Goal: Task Accomplishment & Management: Use online tool/utility

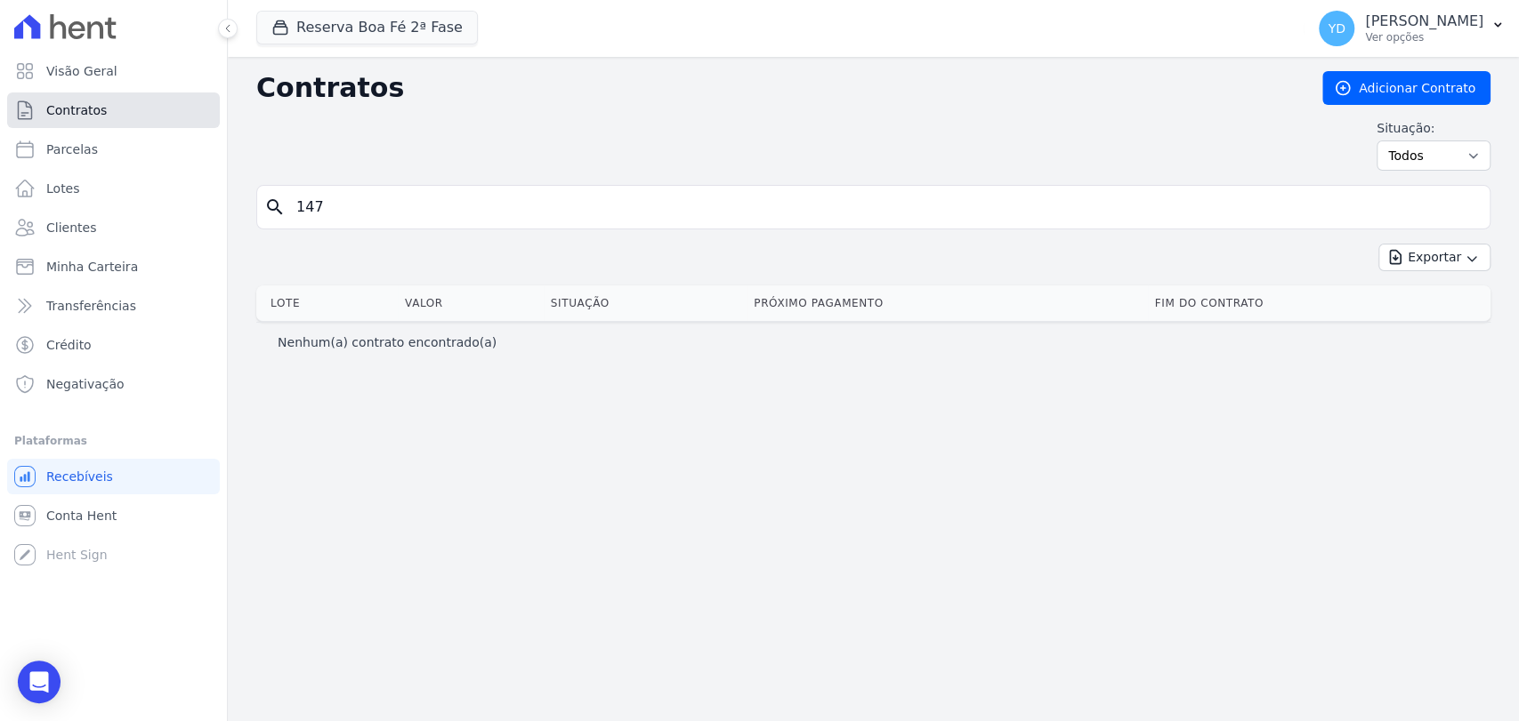
click at [178, 124] on link "Contratos" at bounding box center [113, 111] width 213 height 36
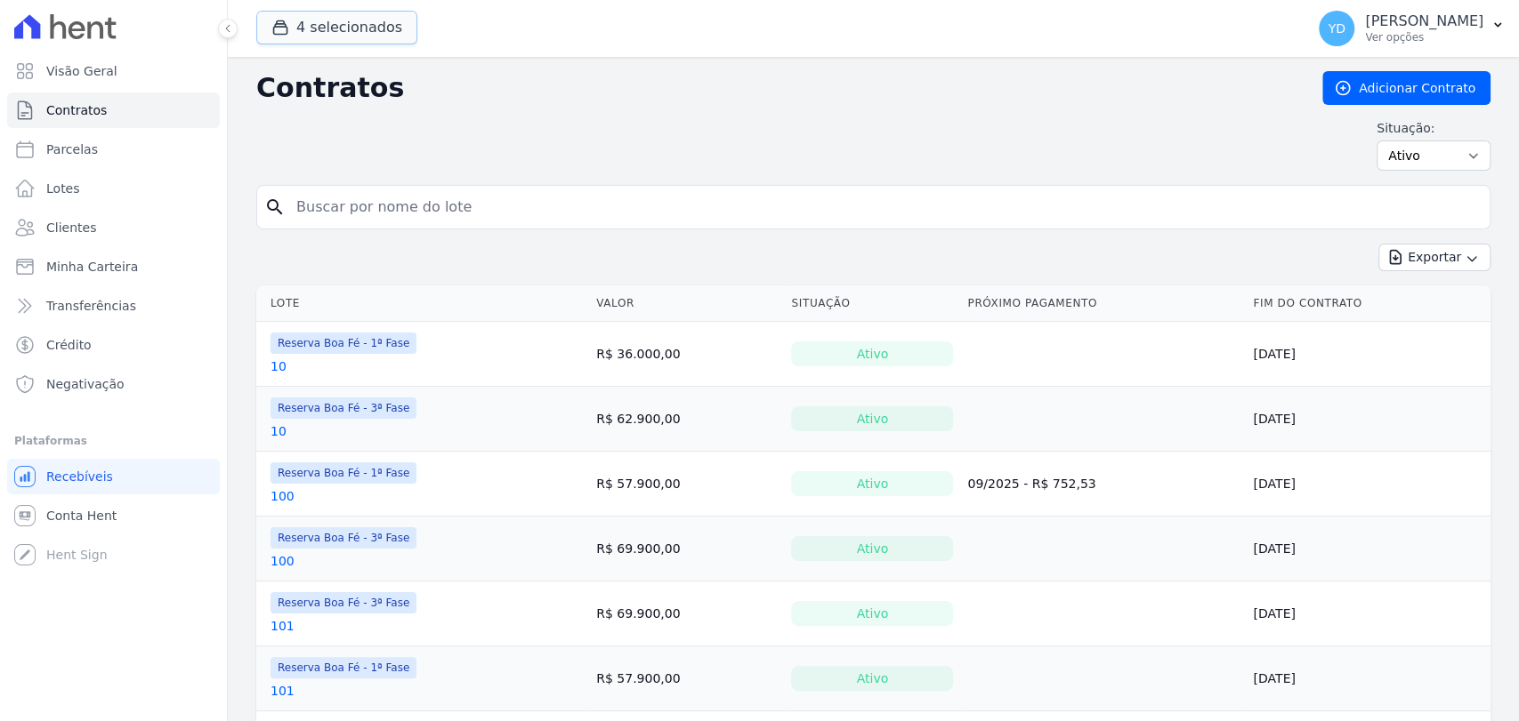
click at [406, 33] on button "4 selecionados" at bounding box center [336, 28] width 161 height 34
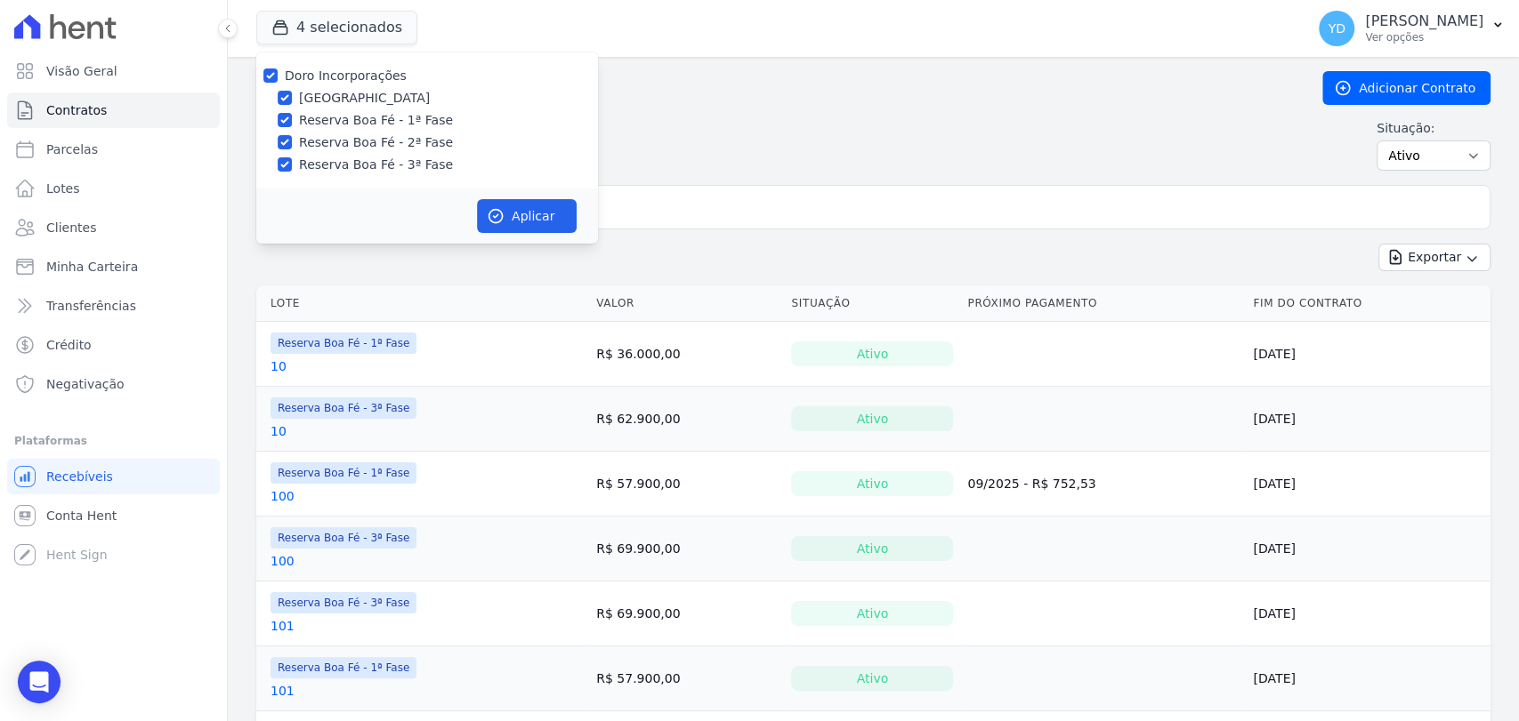
drag, startPoint x: 679, startPoint y: 172, endPoint x: 681, endPoint y: 189, distance: 18.0
click at [680, 182] on div "Contratos Adicionar Contrato Situação: Ativo Todos Pausado Distratado Rascunho …" at bounding box center [873, 128] width 1234 height 114
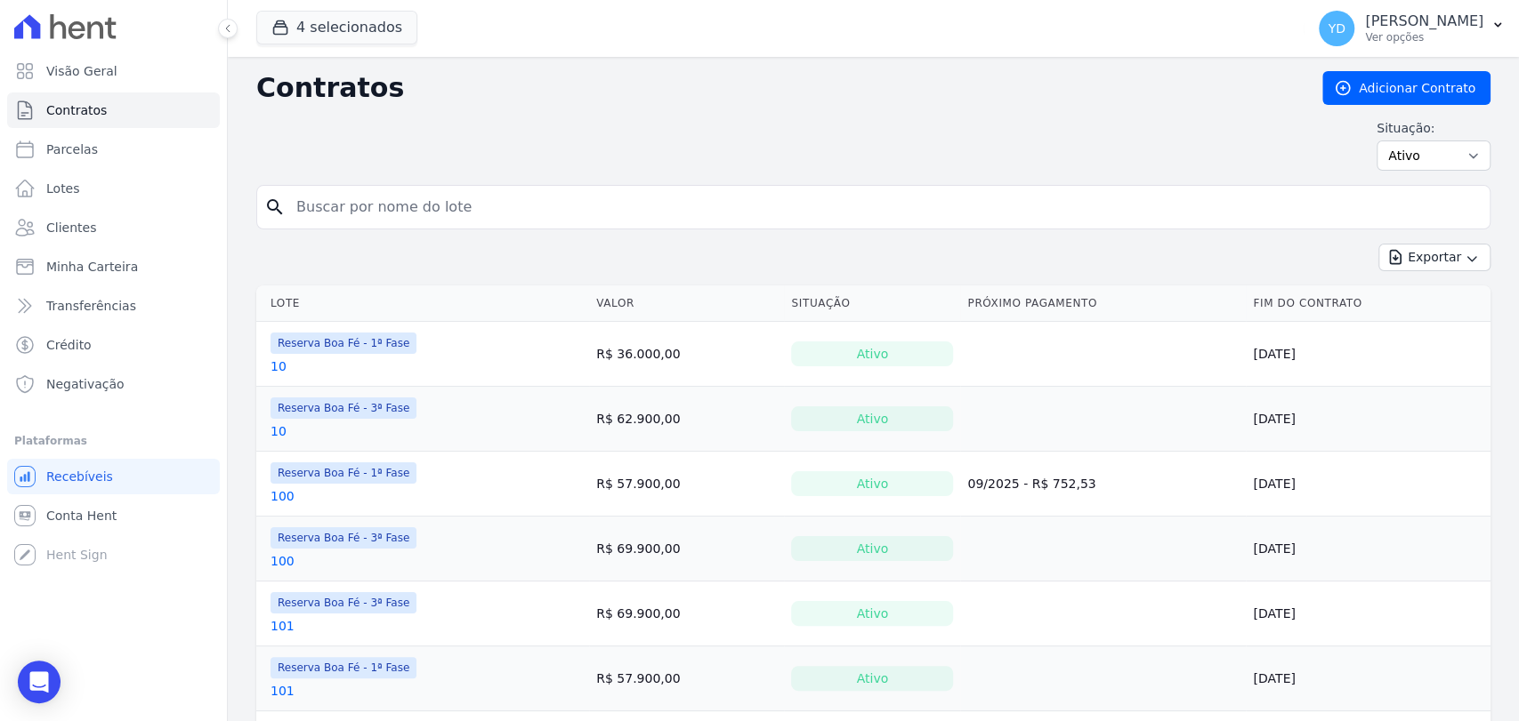
click at [681, 190] on input "search" at bounding box center [884, 207] width 1197 height 36
type input "181"
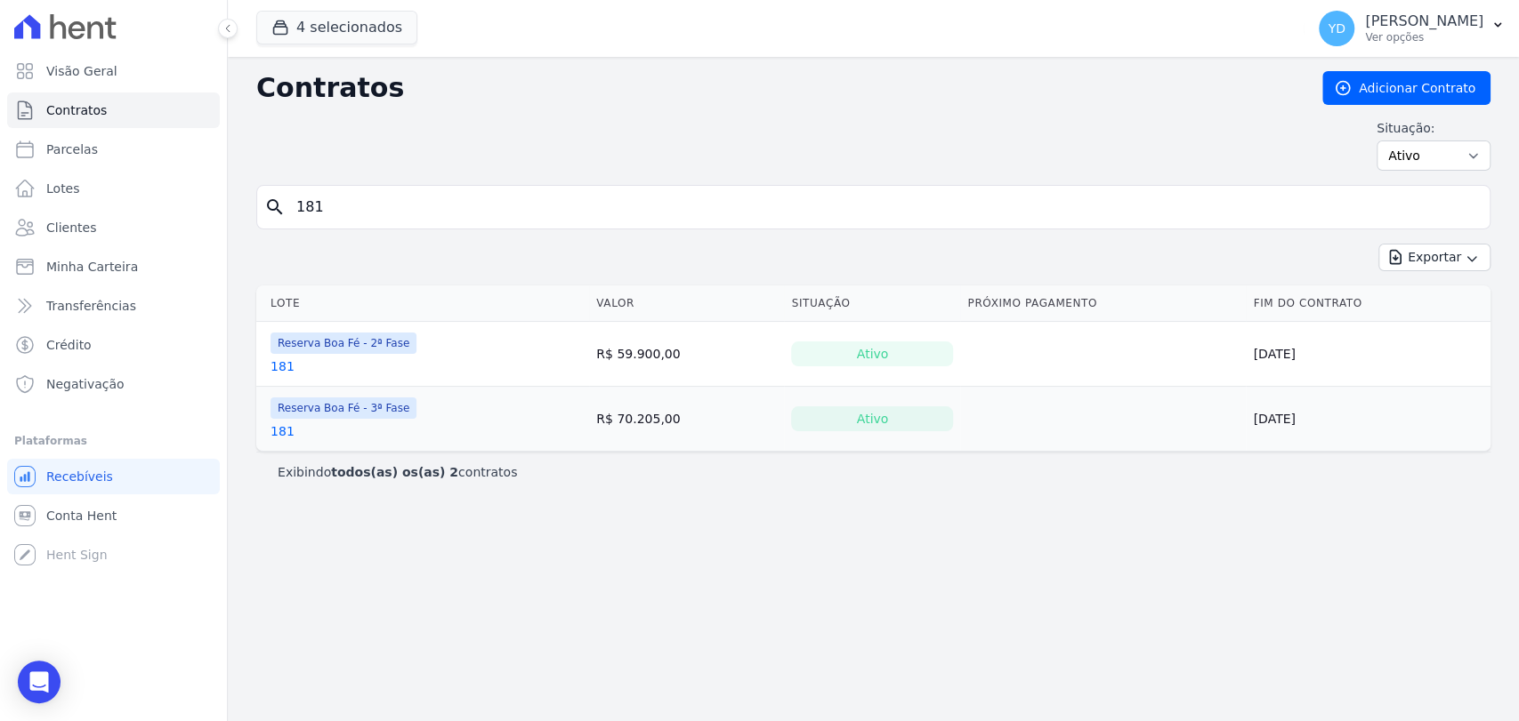
drag, startPoint x: 292, startPoint y: 432, endPoint x: 280, endPoint y: 435, distance: 11.9
click at [135, 60] on link "Visão Geral" at bounding box center [113, 71] width 213 height 36
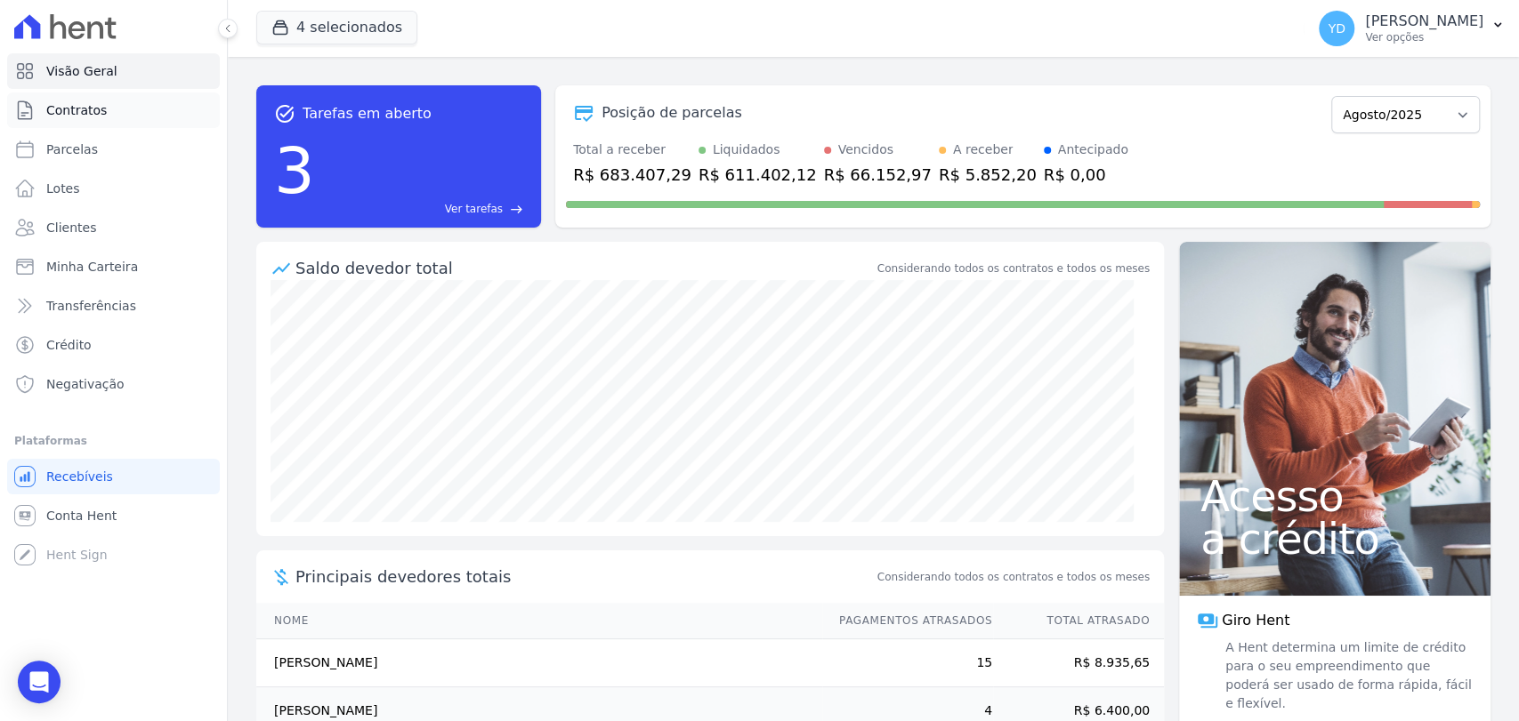
click at [104, 121] on link "Contratos" at bounding box center [113, 111] width 213 height 36
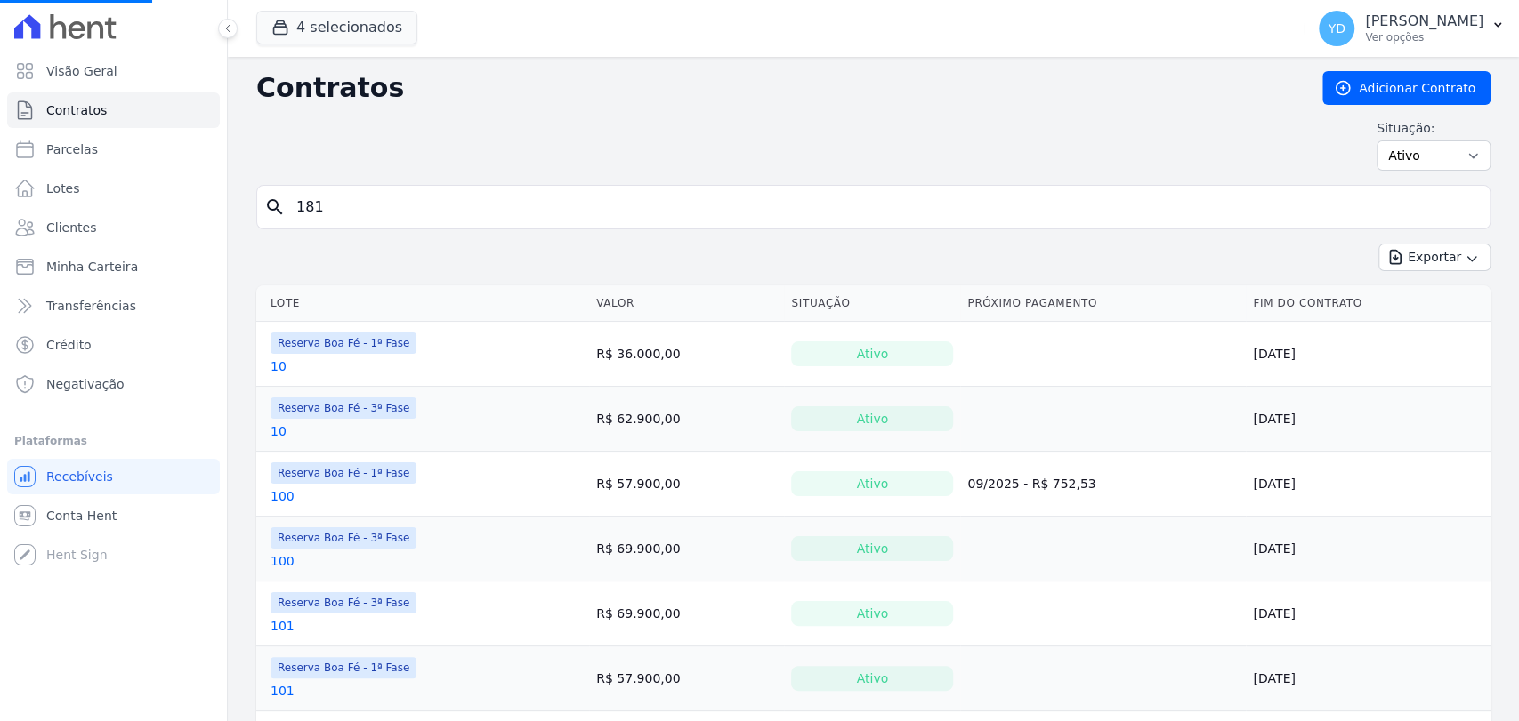
click at [384, 200] on input "181" at bounding box center [884, 207] width 1197 height 36
click at [384, 200] on input "search" at bounding box center [884, 207] width 1197 height 36
type input "191"
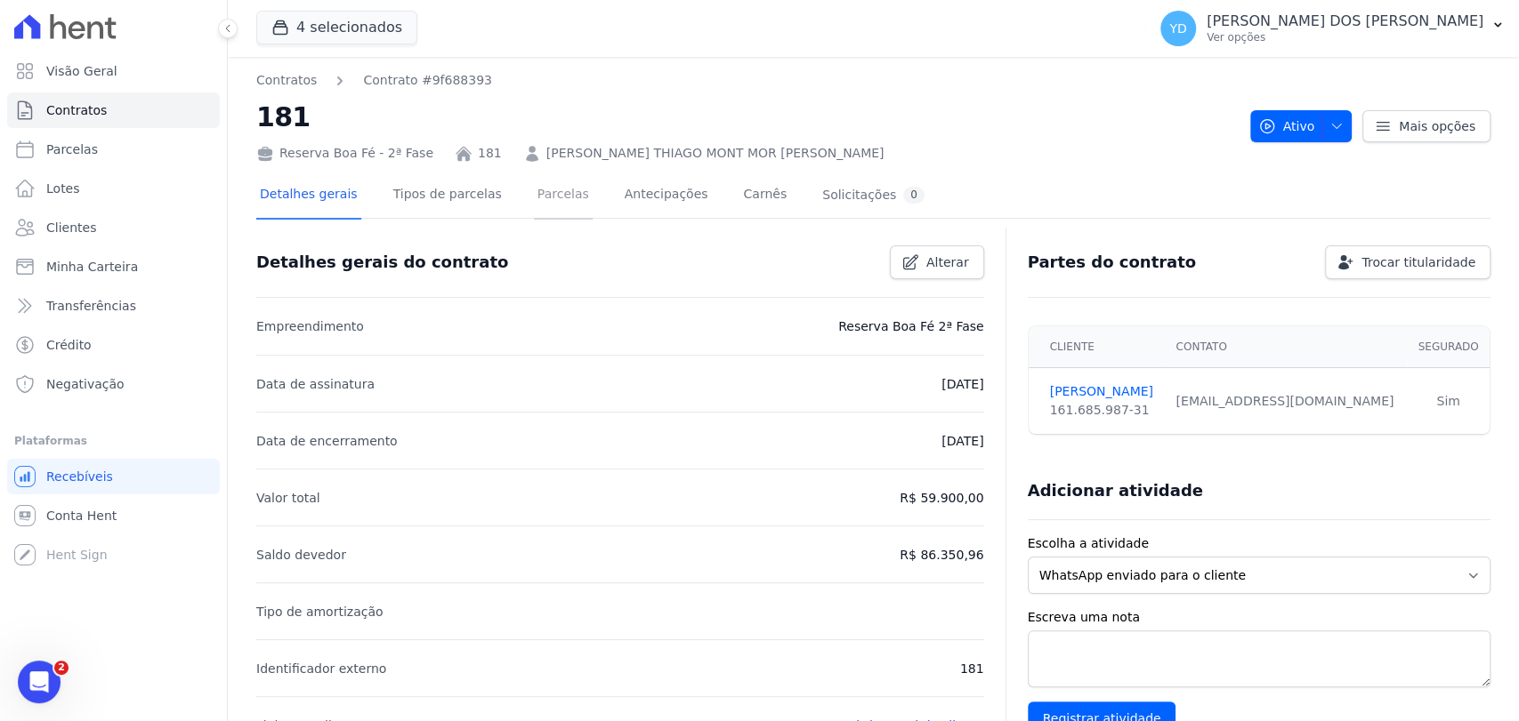
click at [534, 203] on link "Parcelas" at bounding box center [563, 196] width 59 height 47
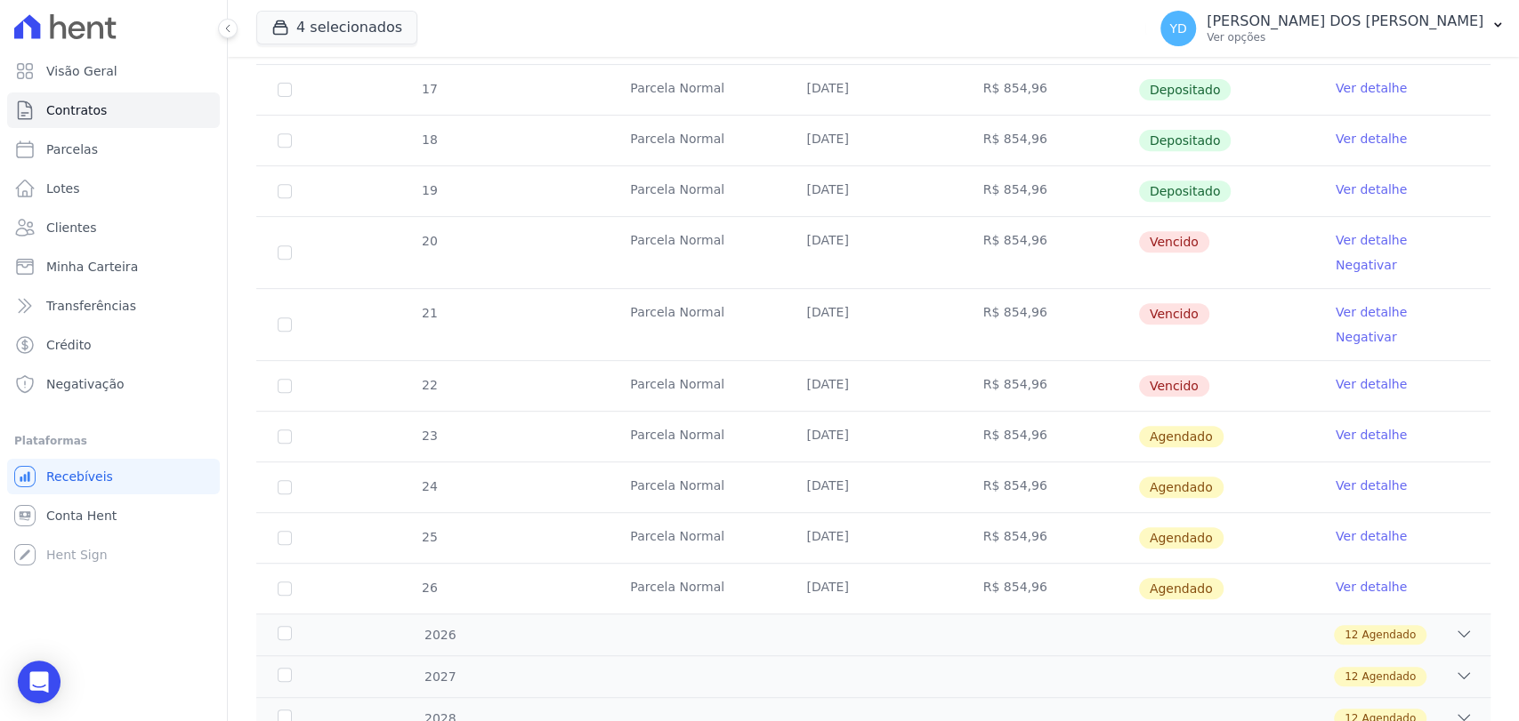
scroll to position [494, 0]
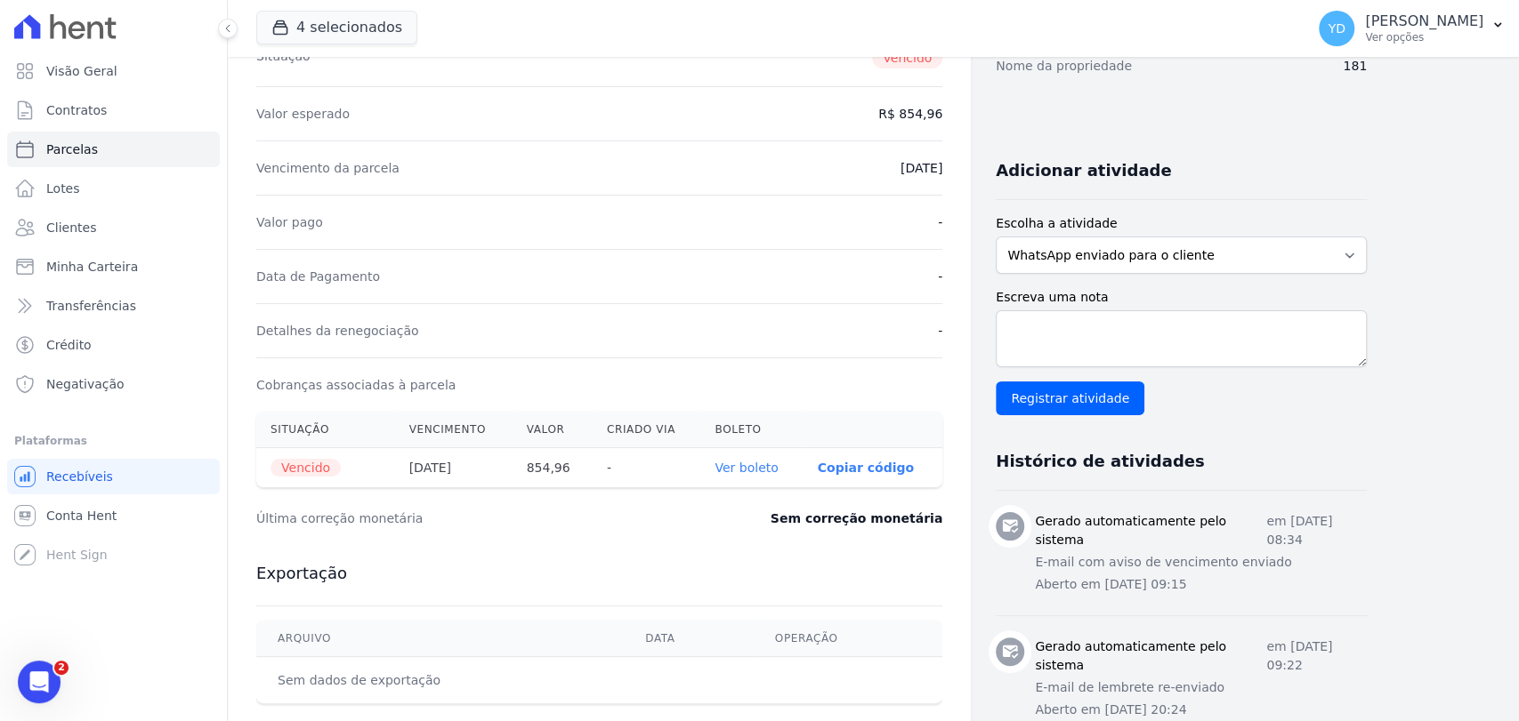
scroll to position [296, 0]
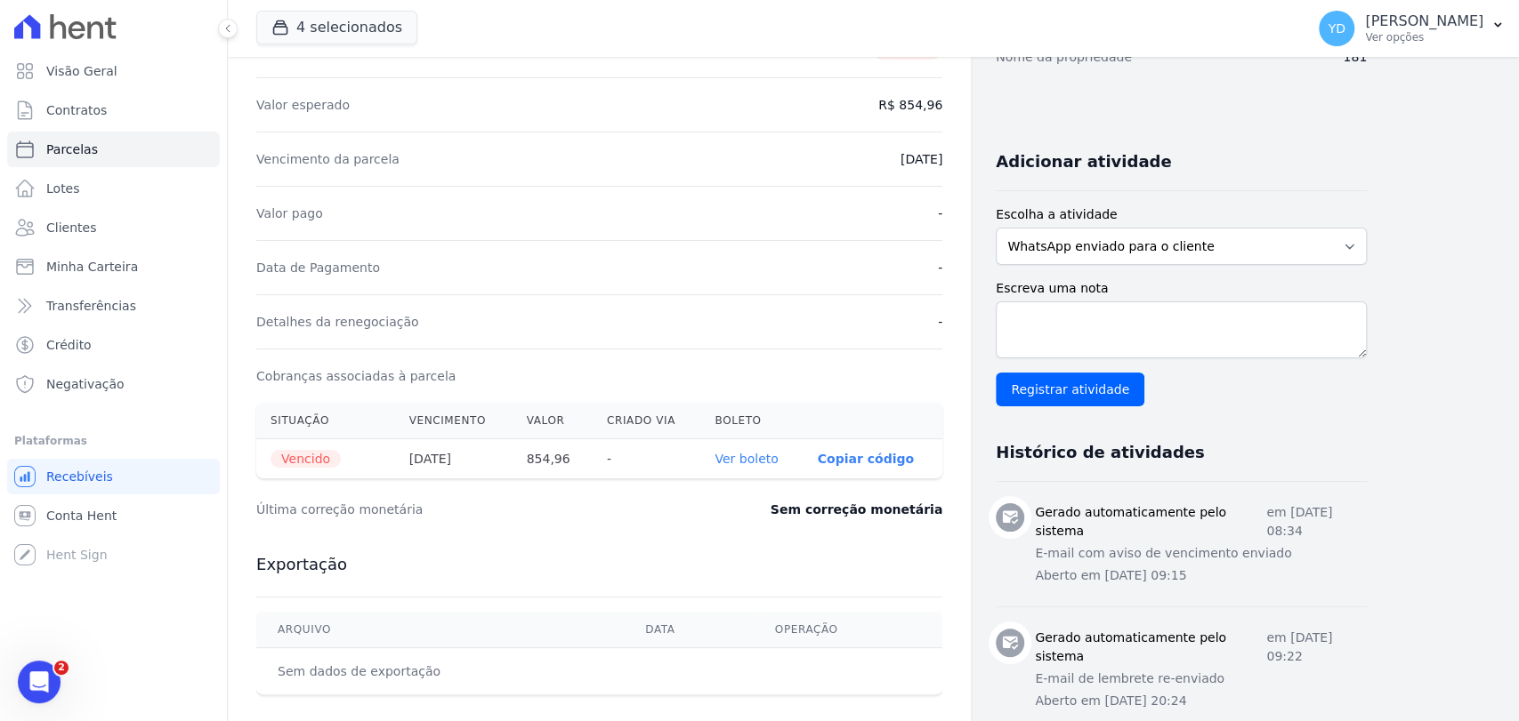
click at [754, 462] on link "Ver boleto" at bounding box center [745, 459] width 63 height 14
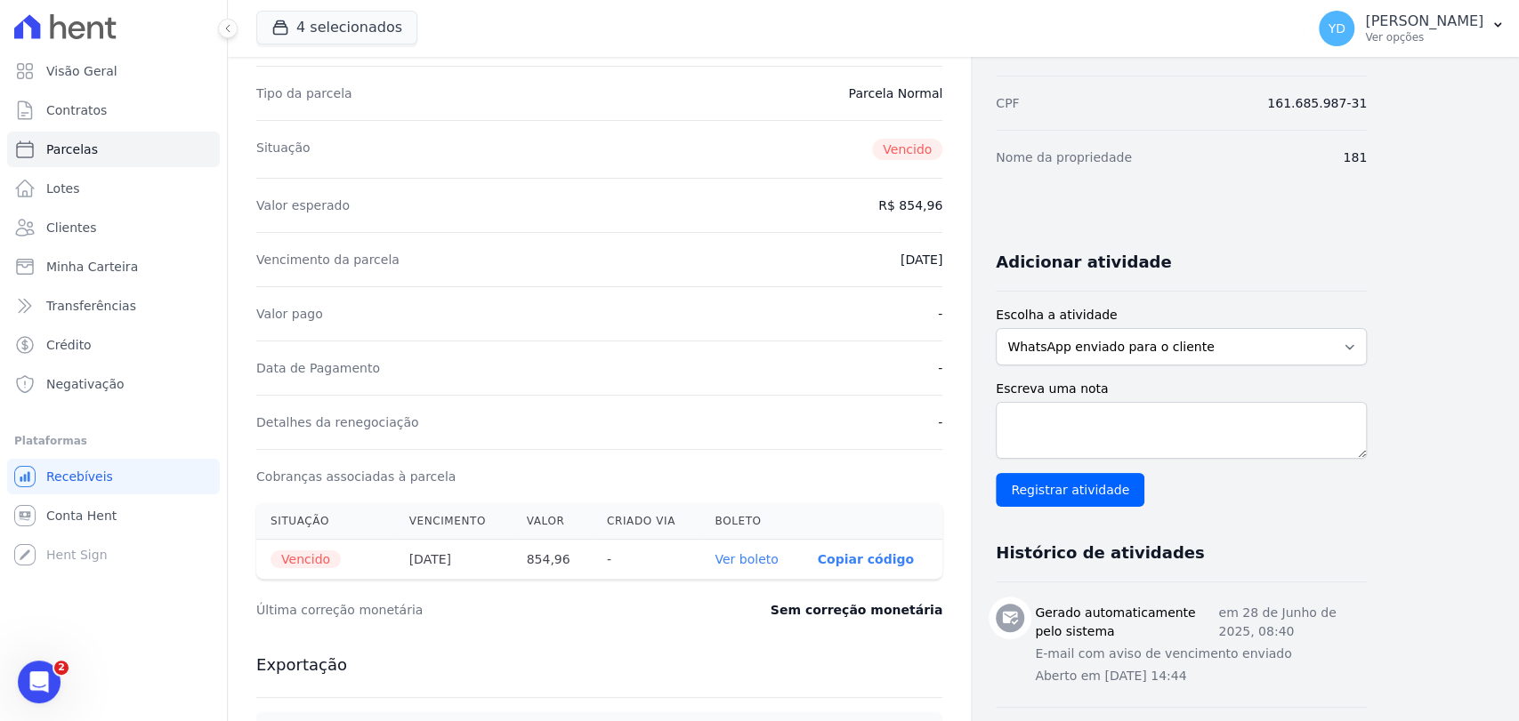
scroll to position [197, 0]
click at [772, 556] on link "Ver boleto" at bounding box center [745, 558] width 63 height 14
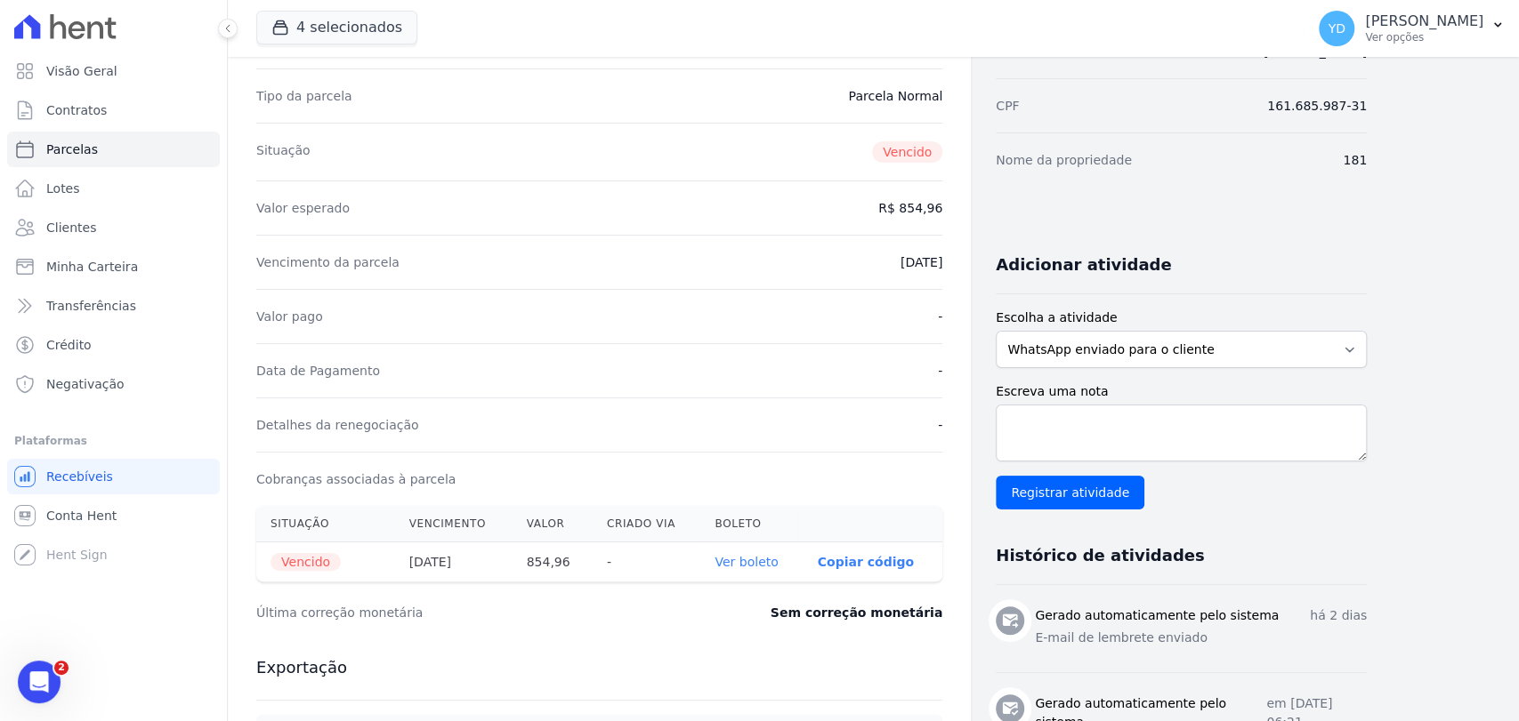
scroll to position [494, 0]
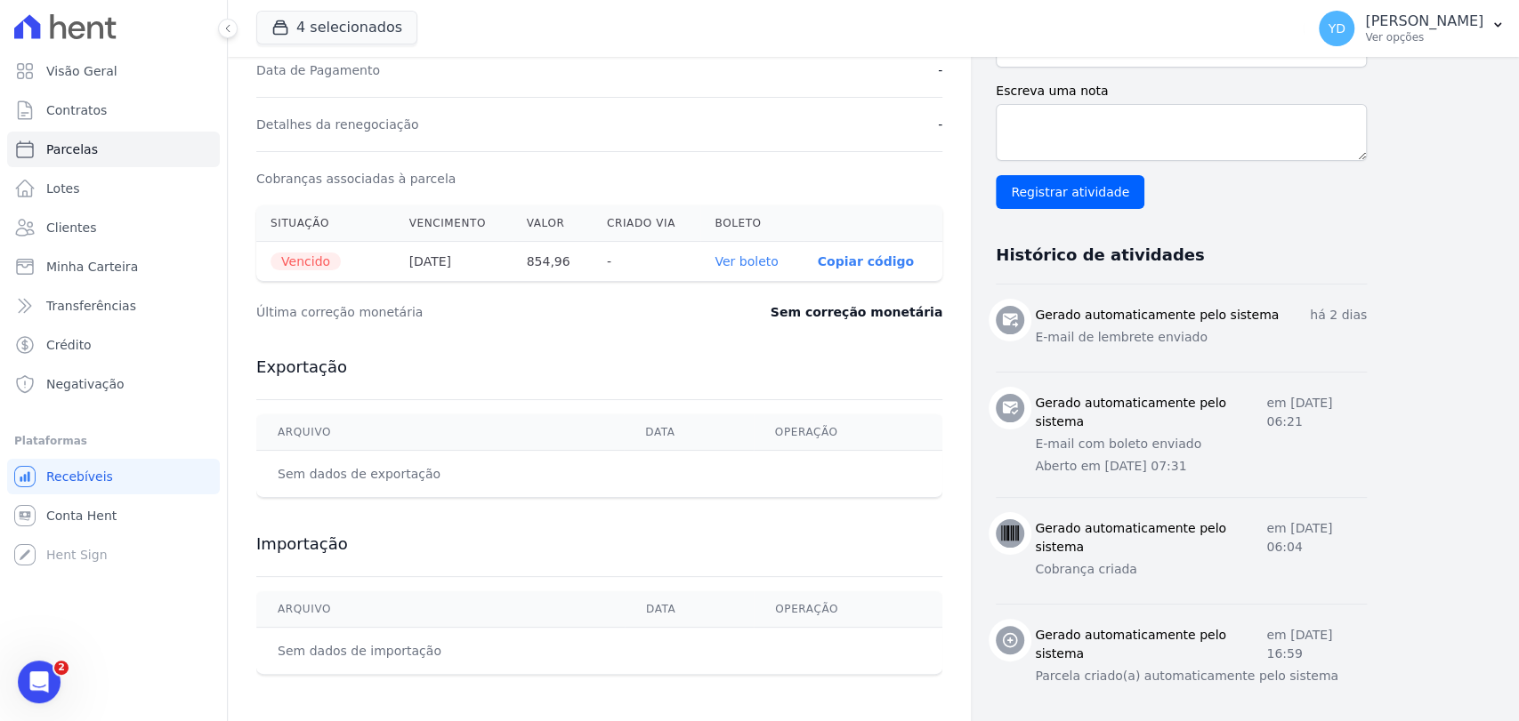
click at [767, 261] on link "Ver boleto" at bounding box center [745, 261] width 63 height 14
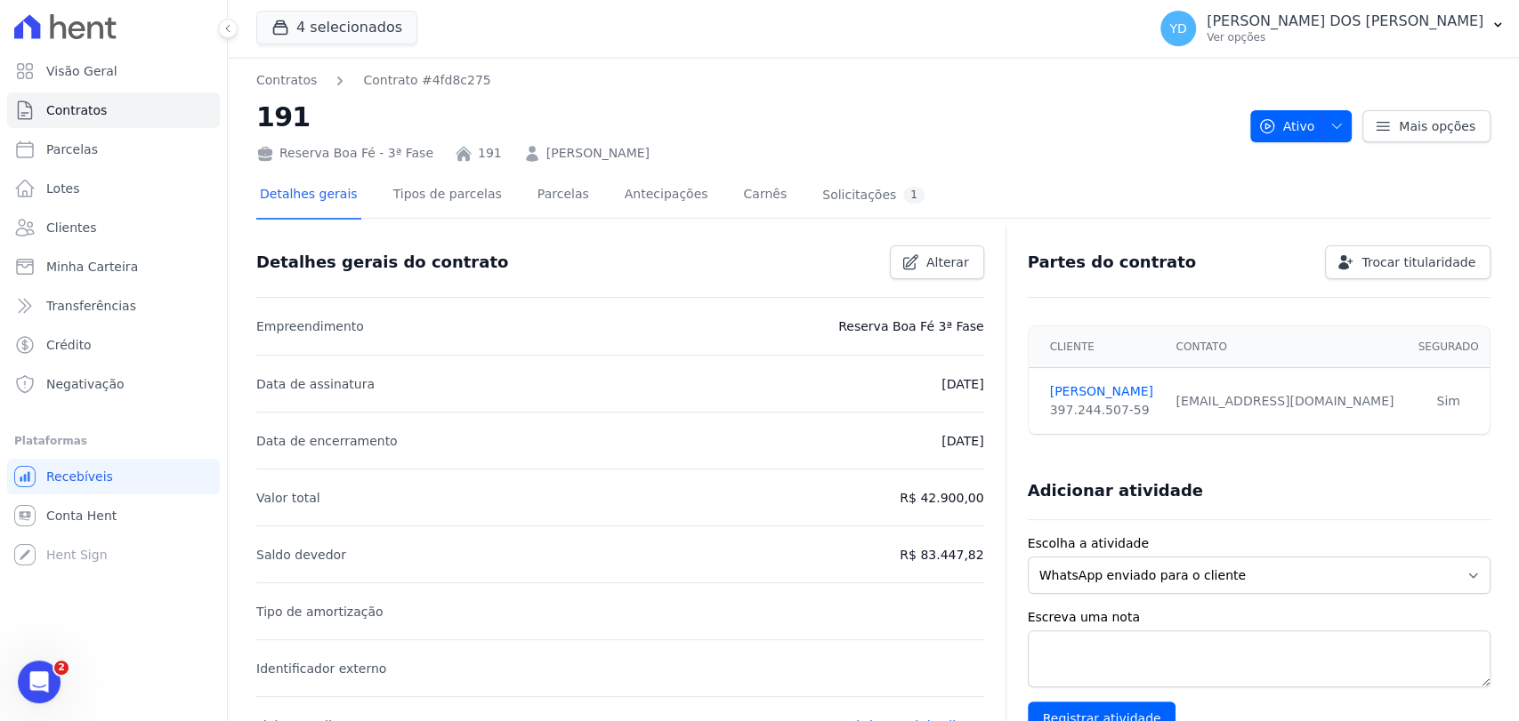
scroll to position [589, 0]
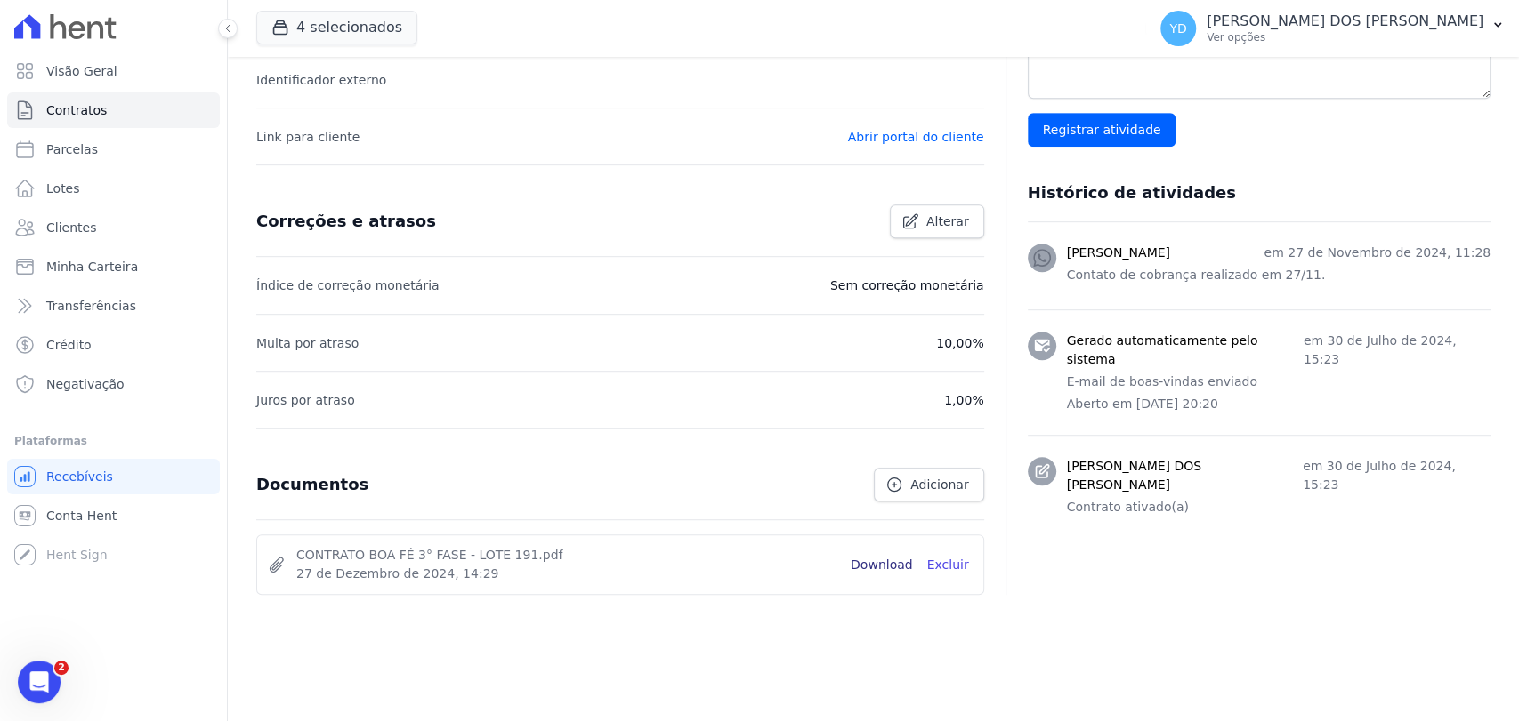
click at [882, 568] on link "Download" at bounding box center [881, 565] width 62 height 19
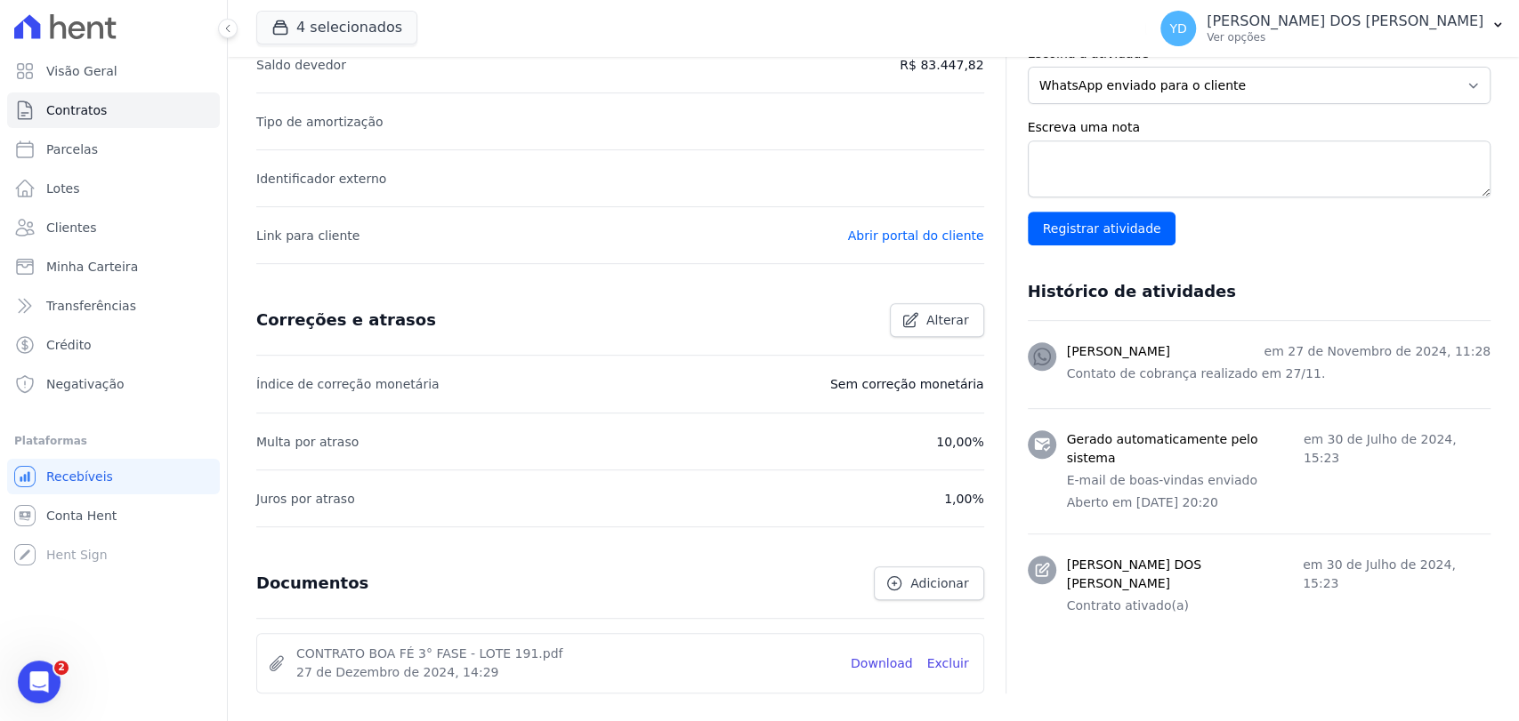
scroll to position [0, 0]
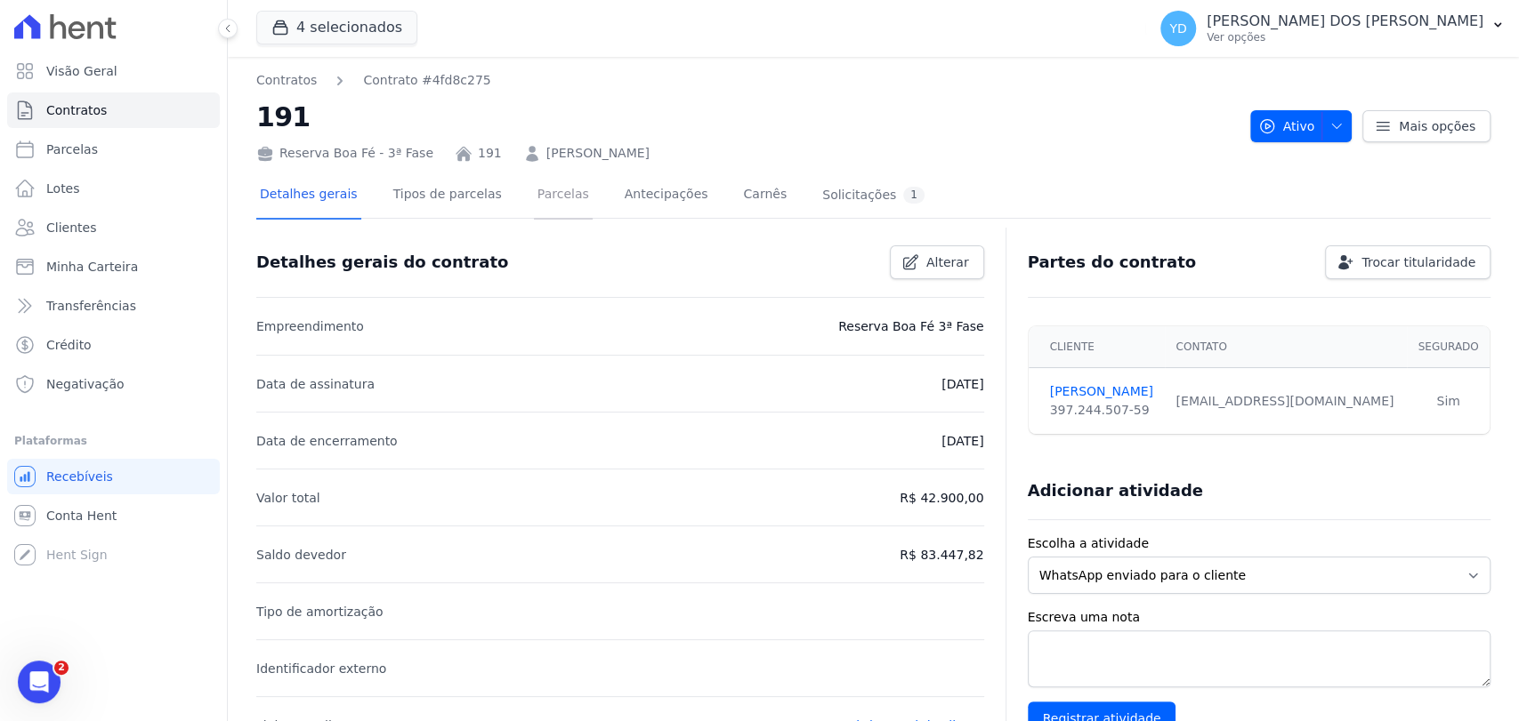
click at [549, 198] on link "Parcelas" at bounding box center [563, 196] width 59 height 47
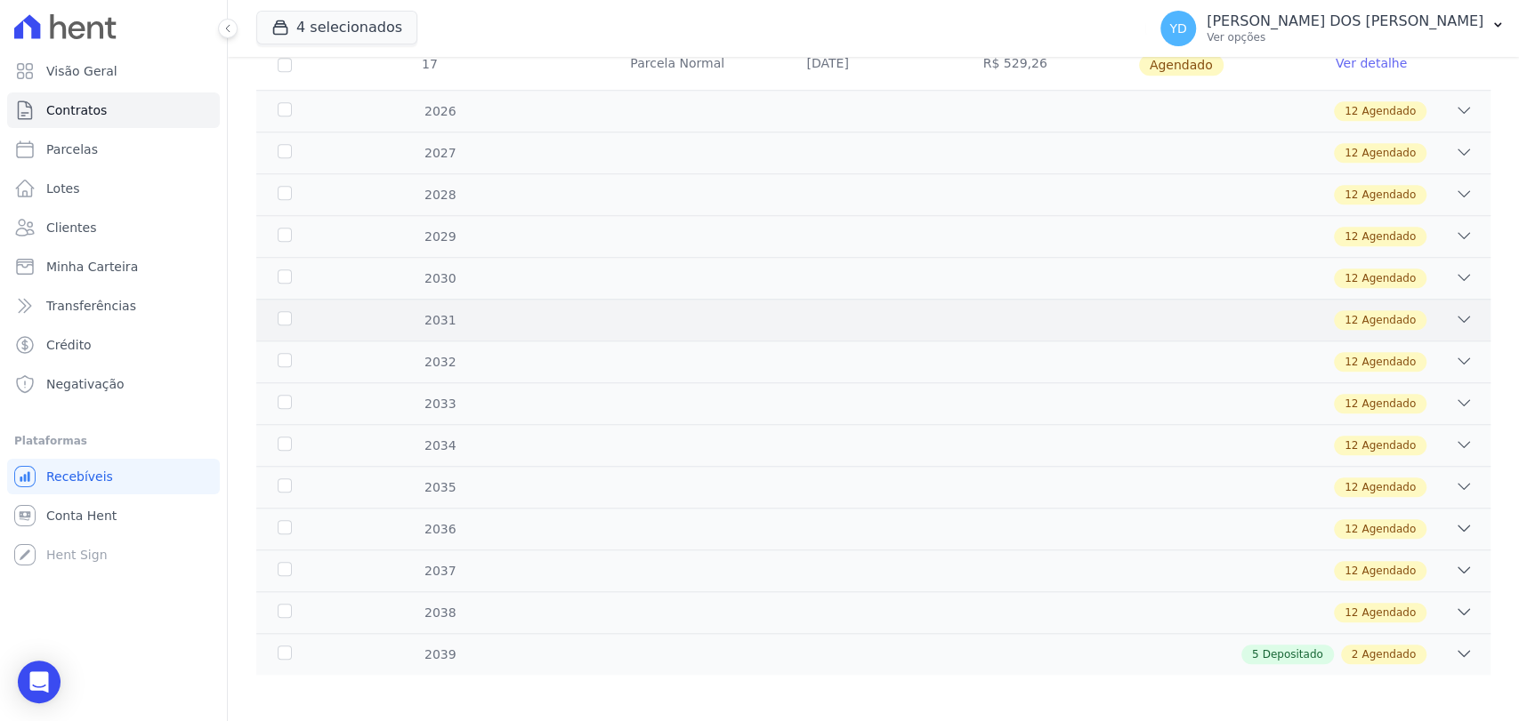
scroll to position [939, 0]
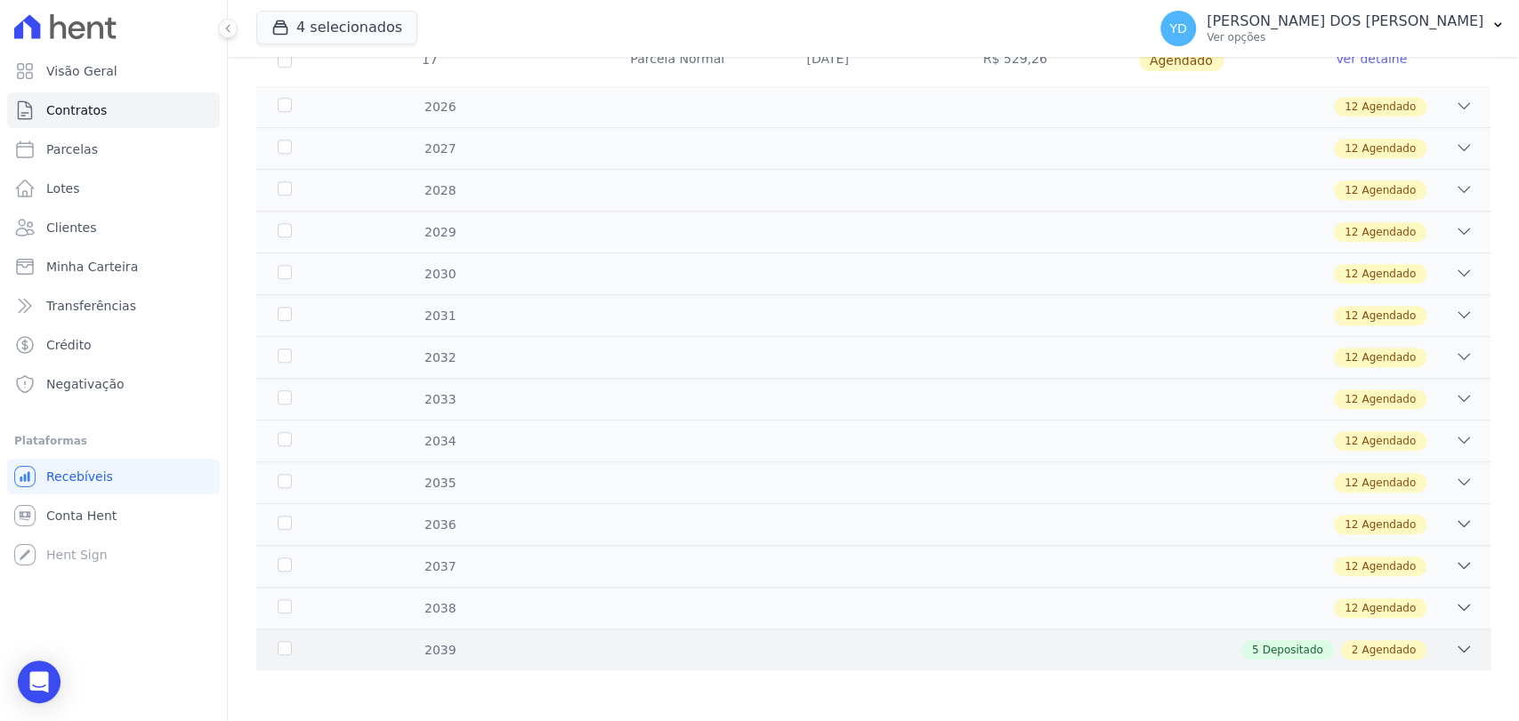
click at [775, 641] on div "5 Depositado 2 Agendado" at bounding box center [933, 651] width 1077 height 20
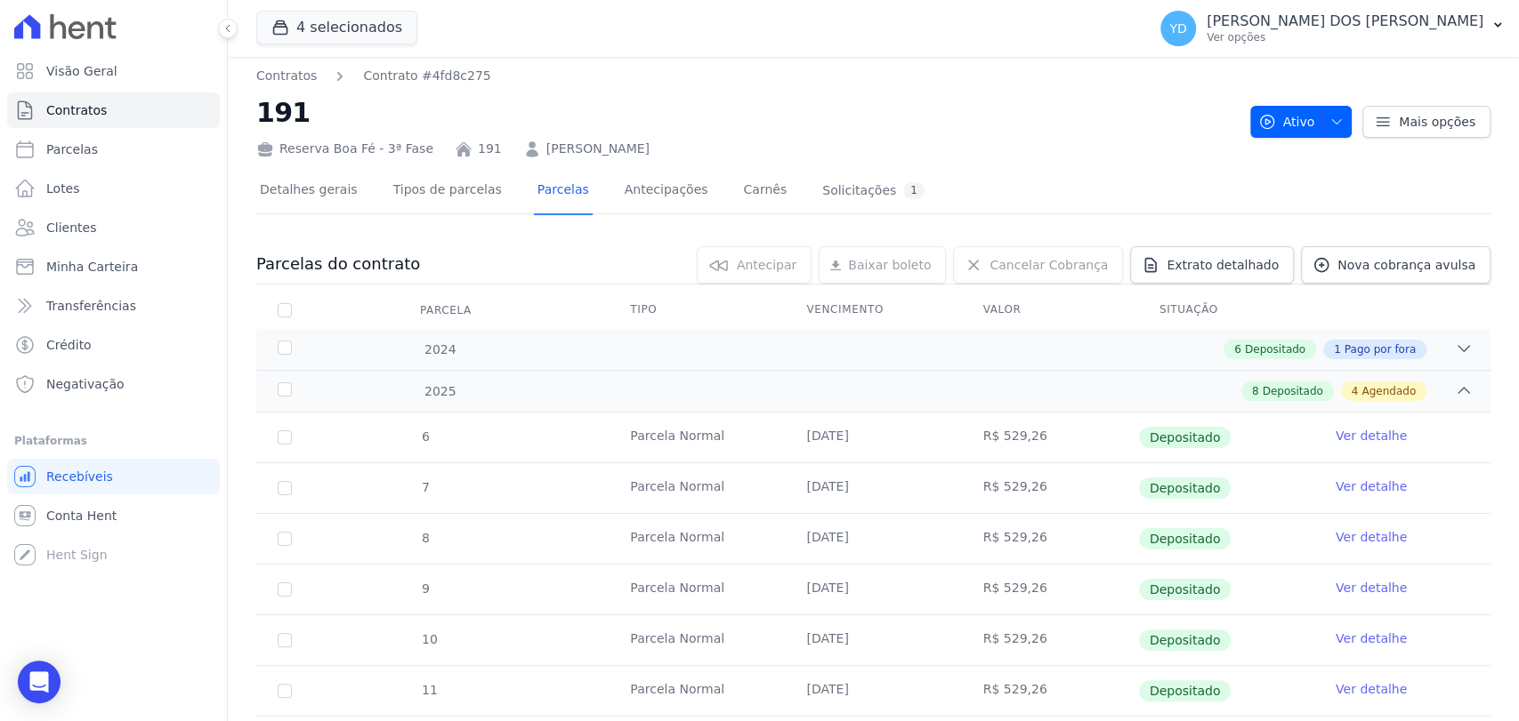
scroll to position [0, 0]
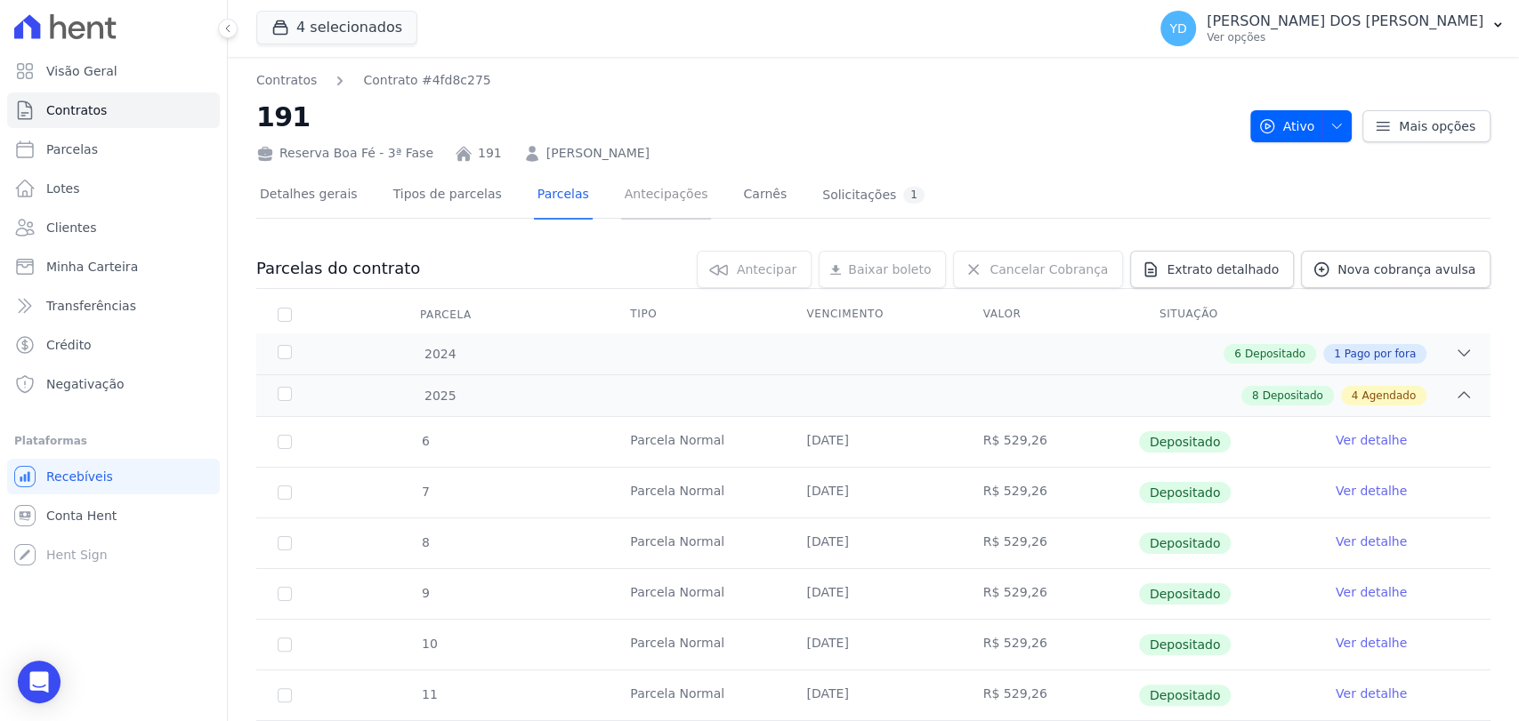
click at [641, 207] on link "Antecipações" at bounding box center [666, 196] width 91 height 47
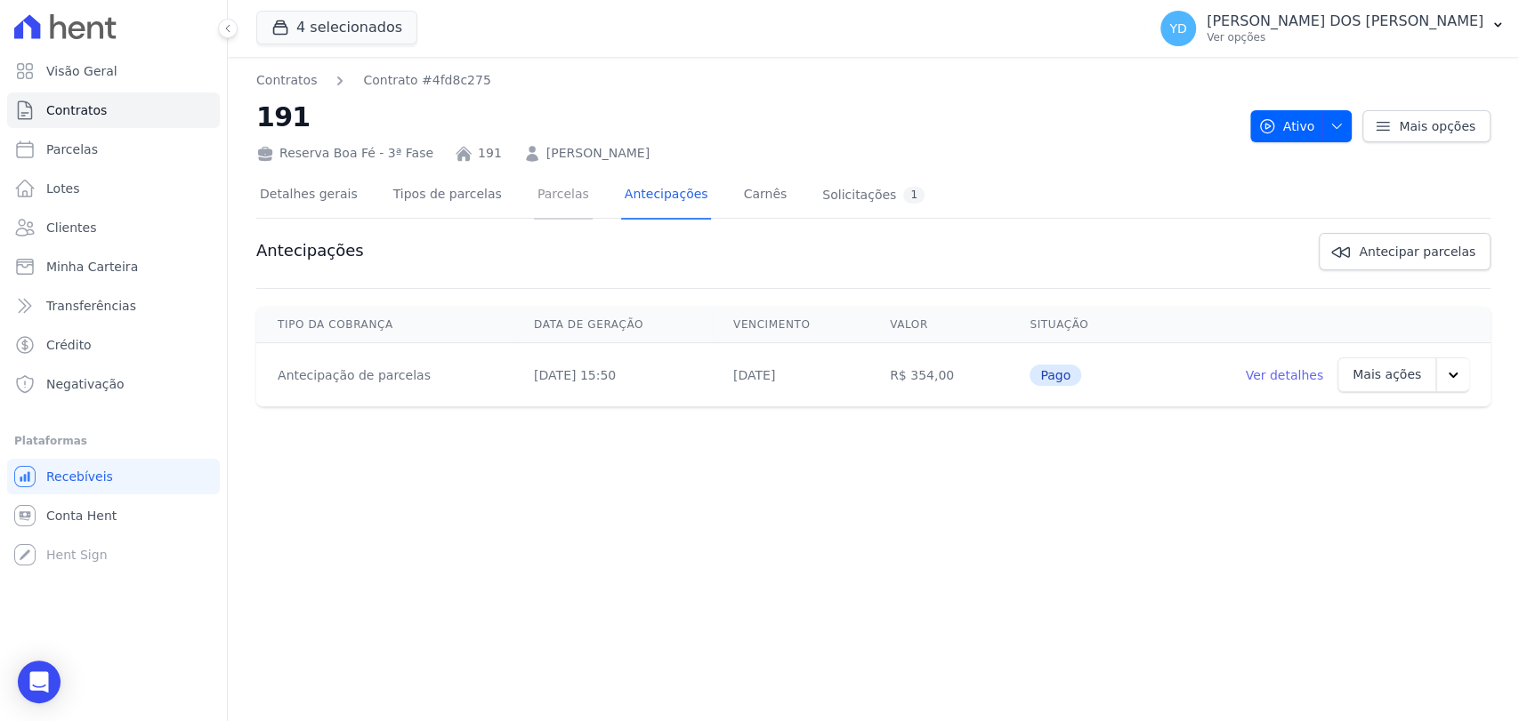
click at [536, 204] on link "Parcelas" at bounding box center [563, 196] width 59 height 47
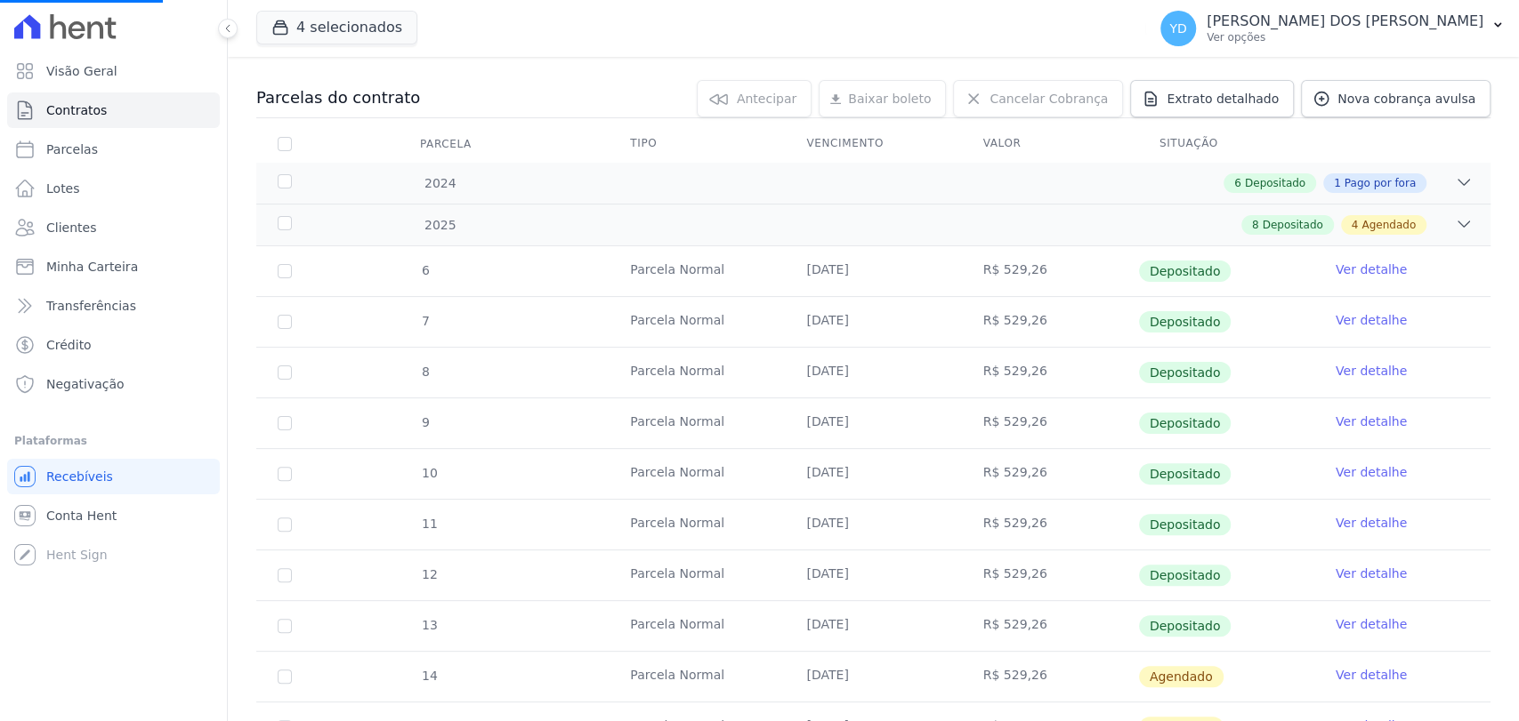
scroll to position [197, 0]
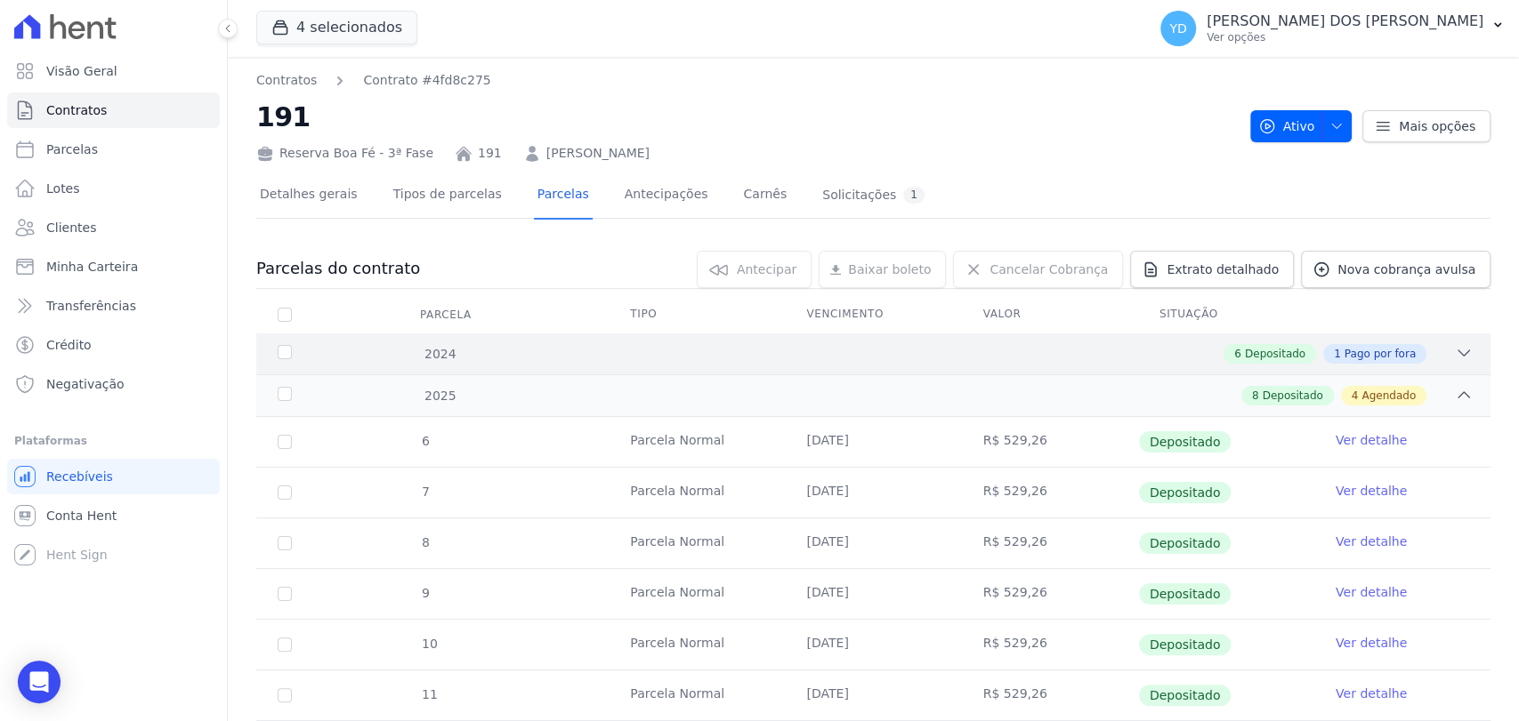
click at [1223, 367] on div "2024 6 Depositado 1 Pago por fora" at bounding box center [873, 354] width 1234 height 41
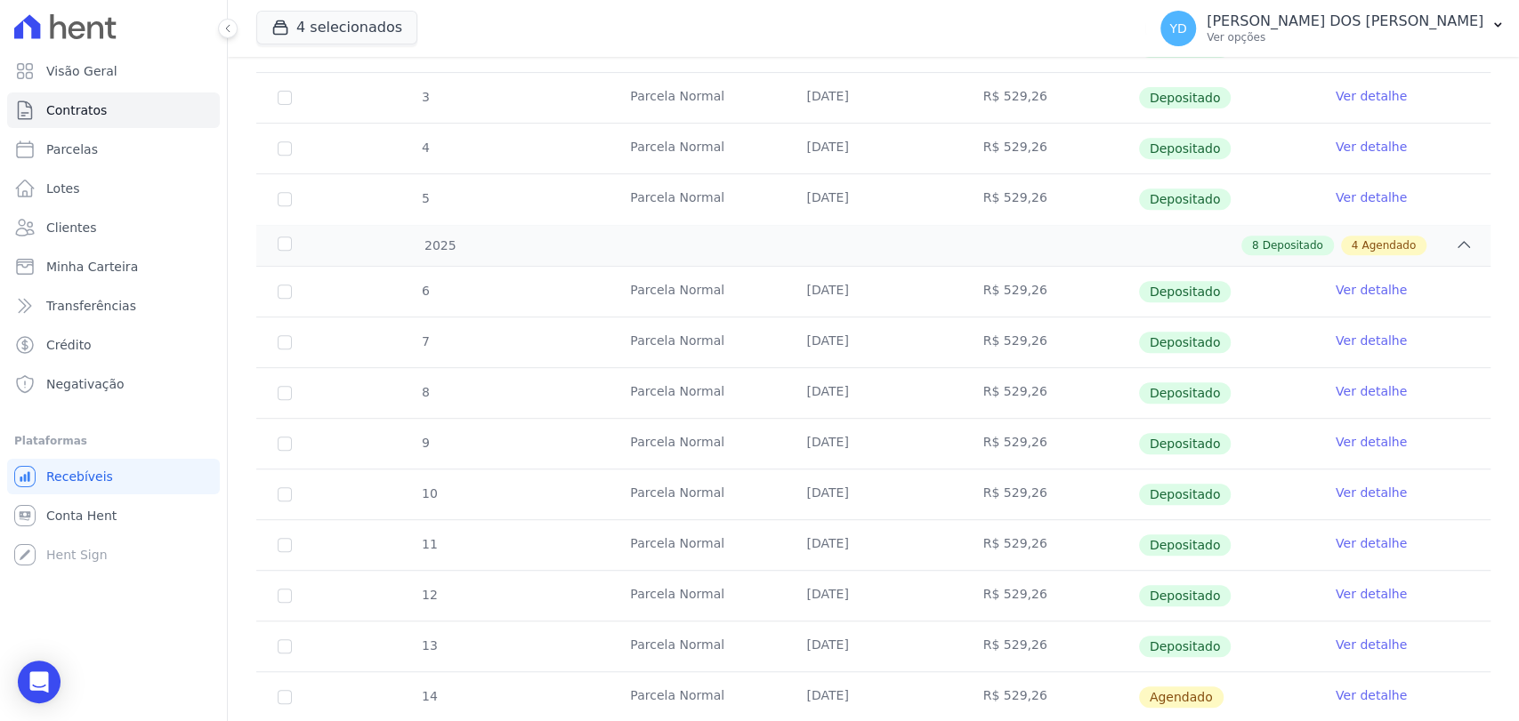
scroll to position [494, 0]
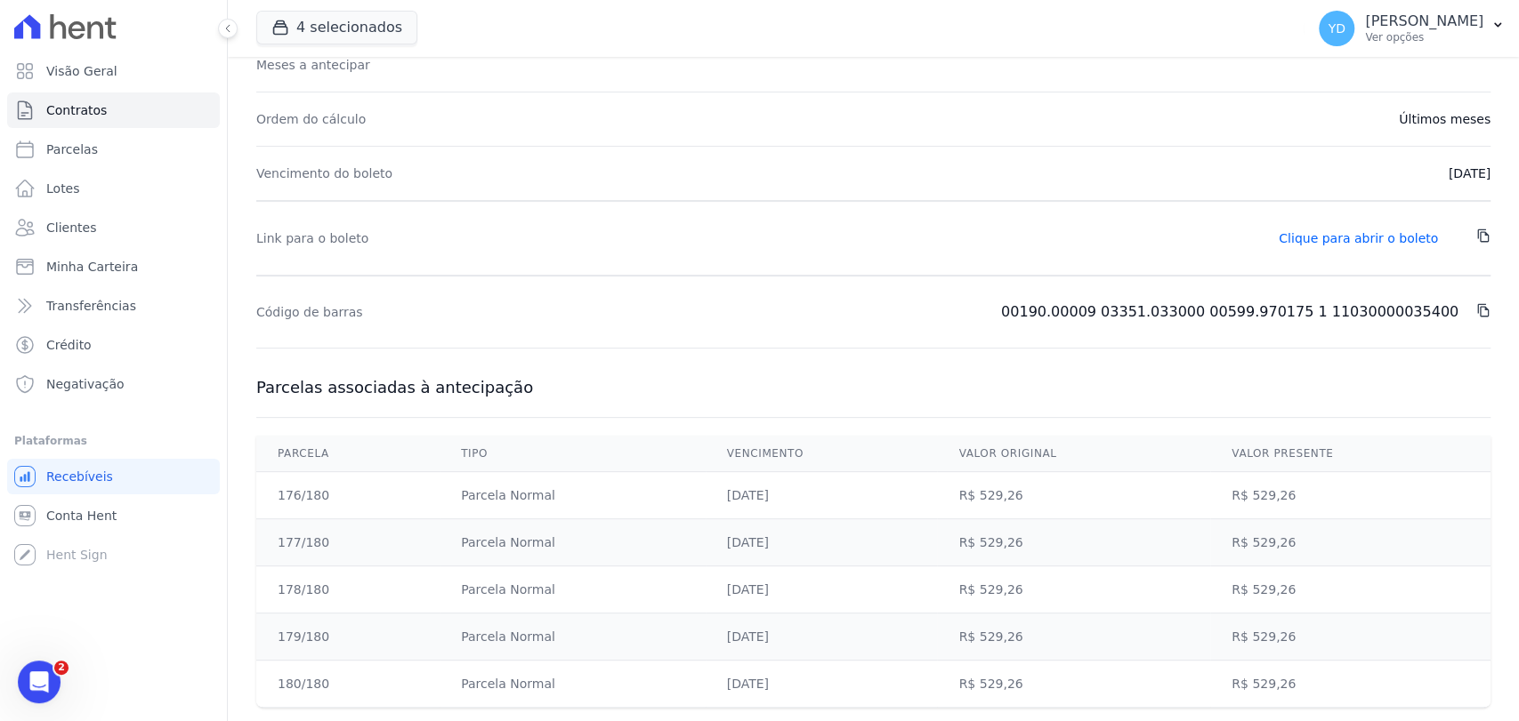
scroll to position [600, 0]
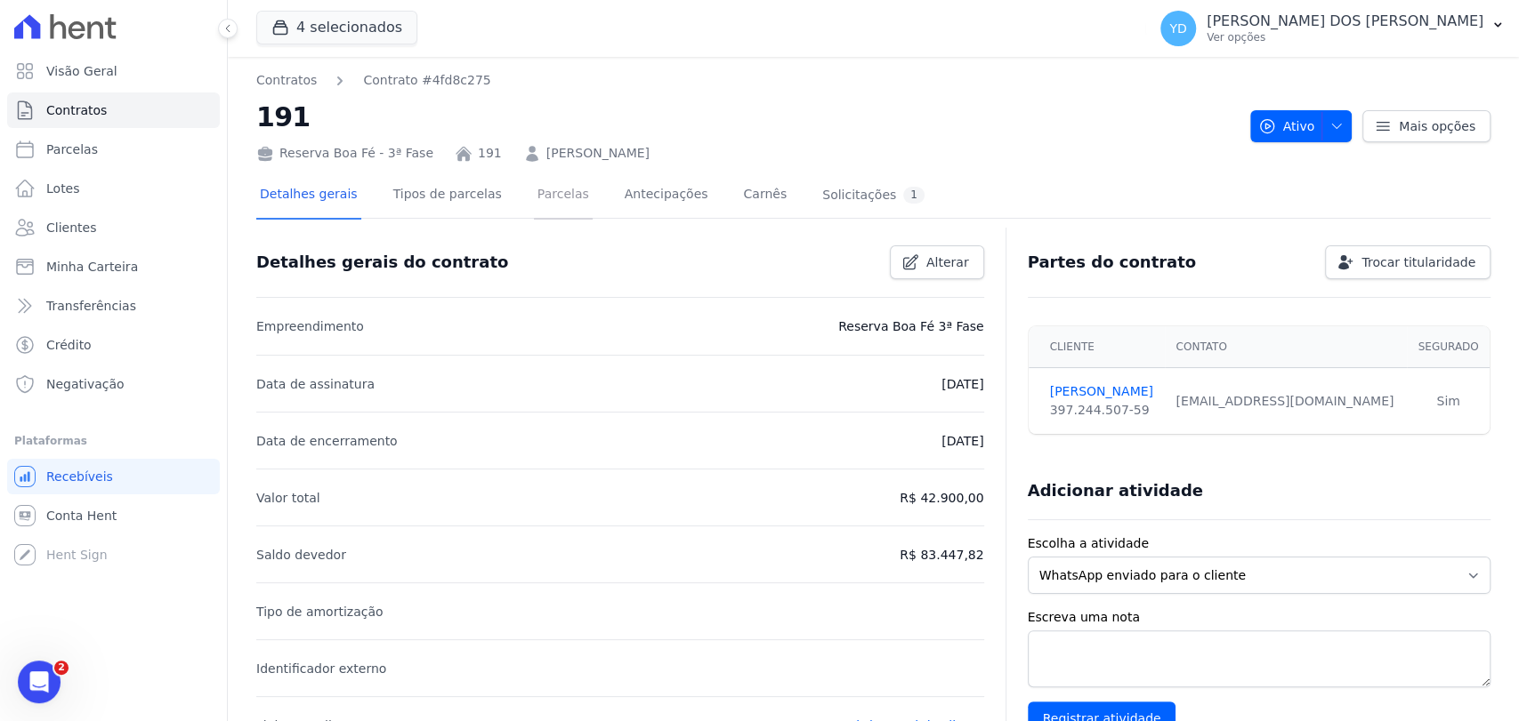
click at [534, 208] on link "Parcelas" at bounding box center [563, 196] width 59 height 47
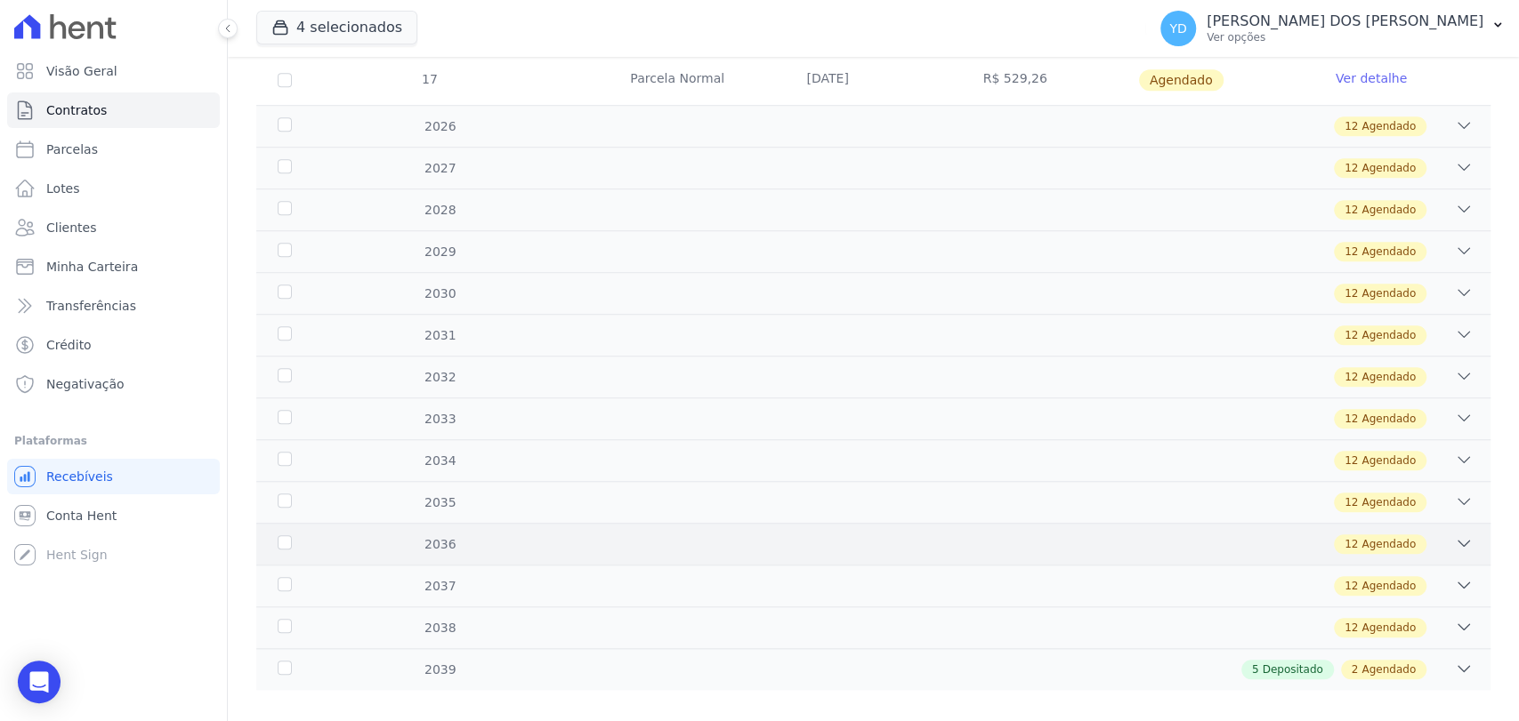
scroll to position [939, 0]
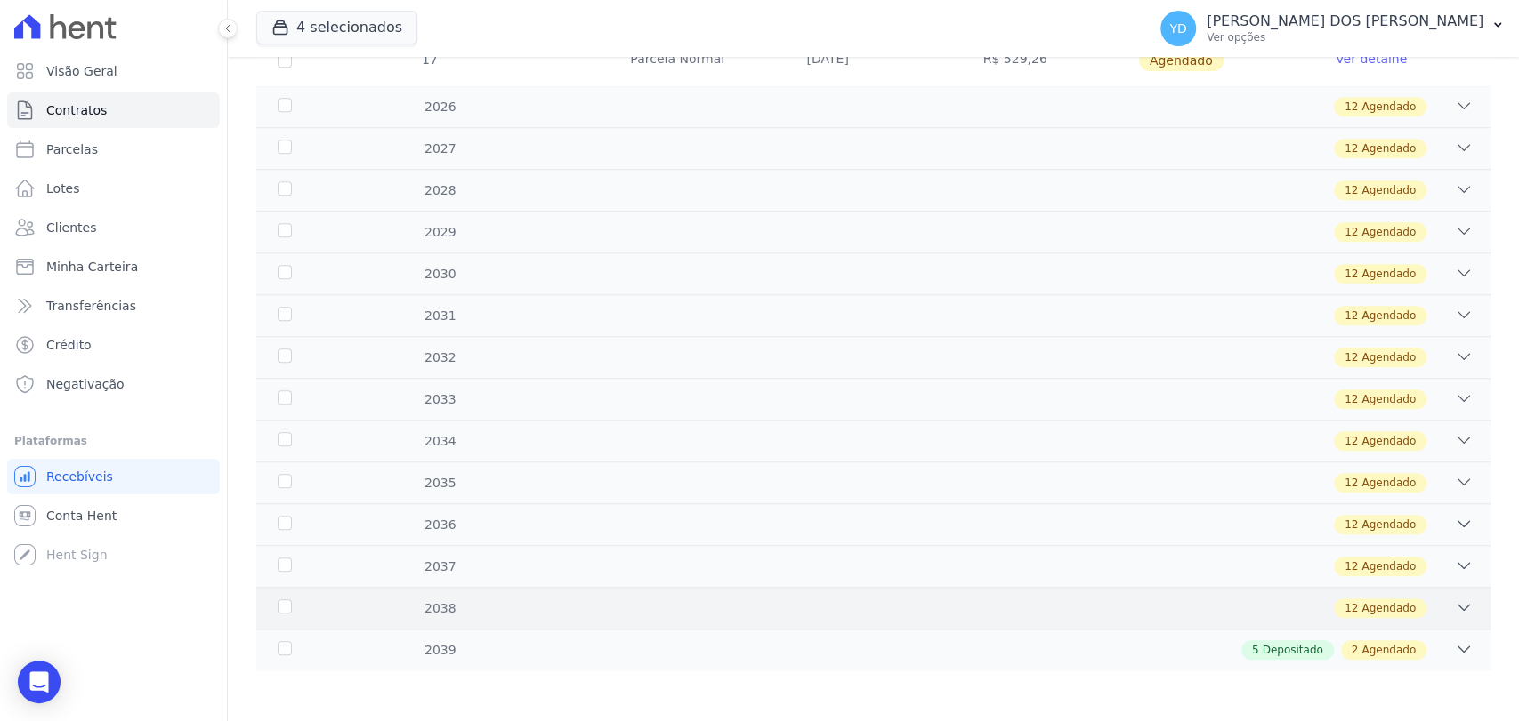
click at [1027, 592] on div "2038 12 Agendado" at bounding box center [873, 608] width 1234 height 42
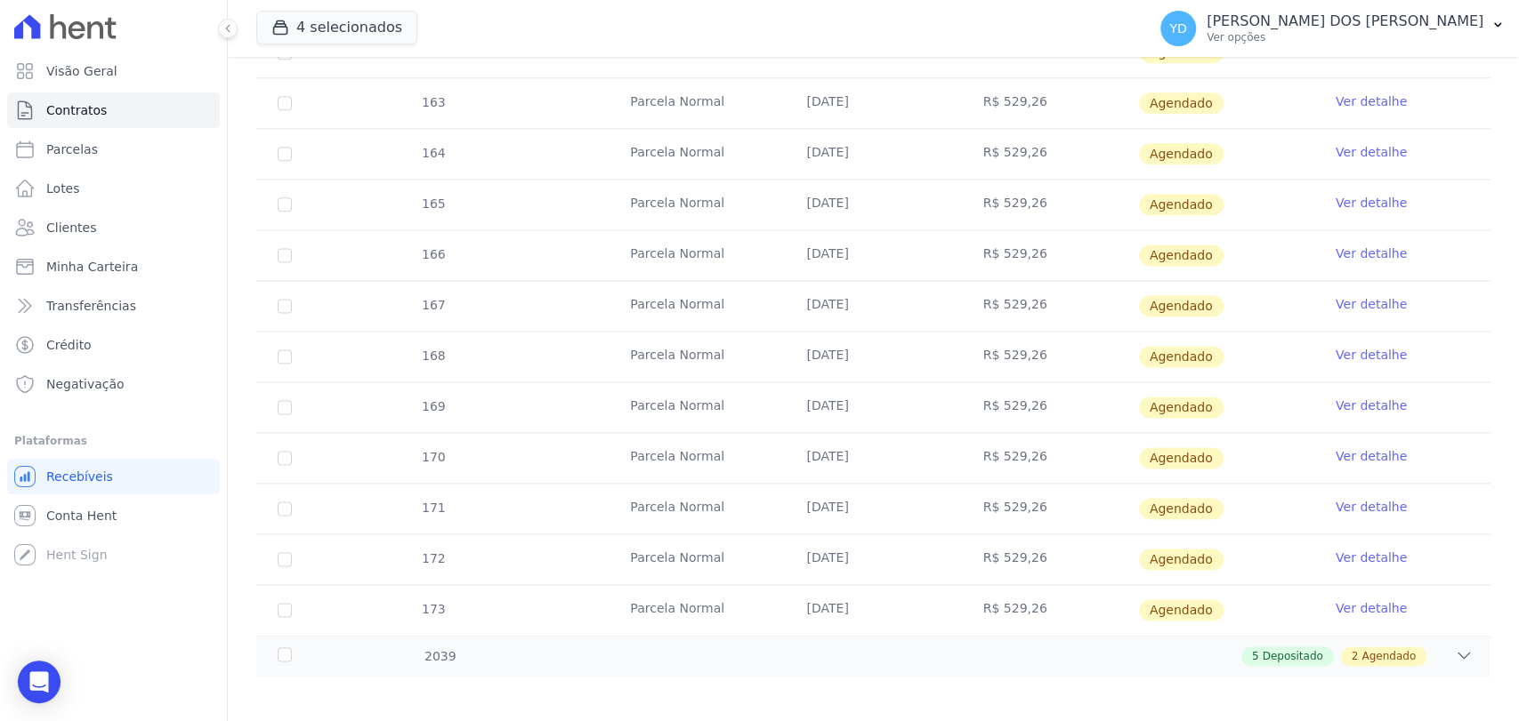
scroll to position [1546, 0]
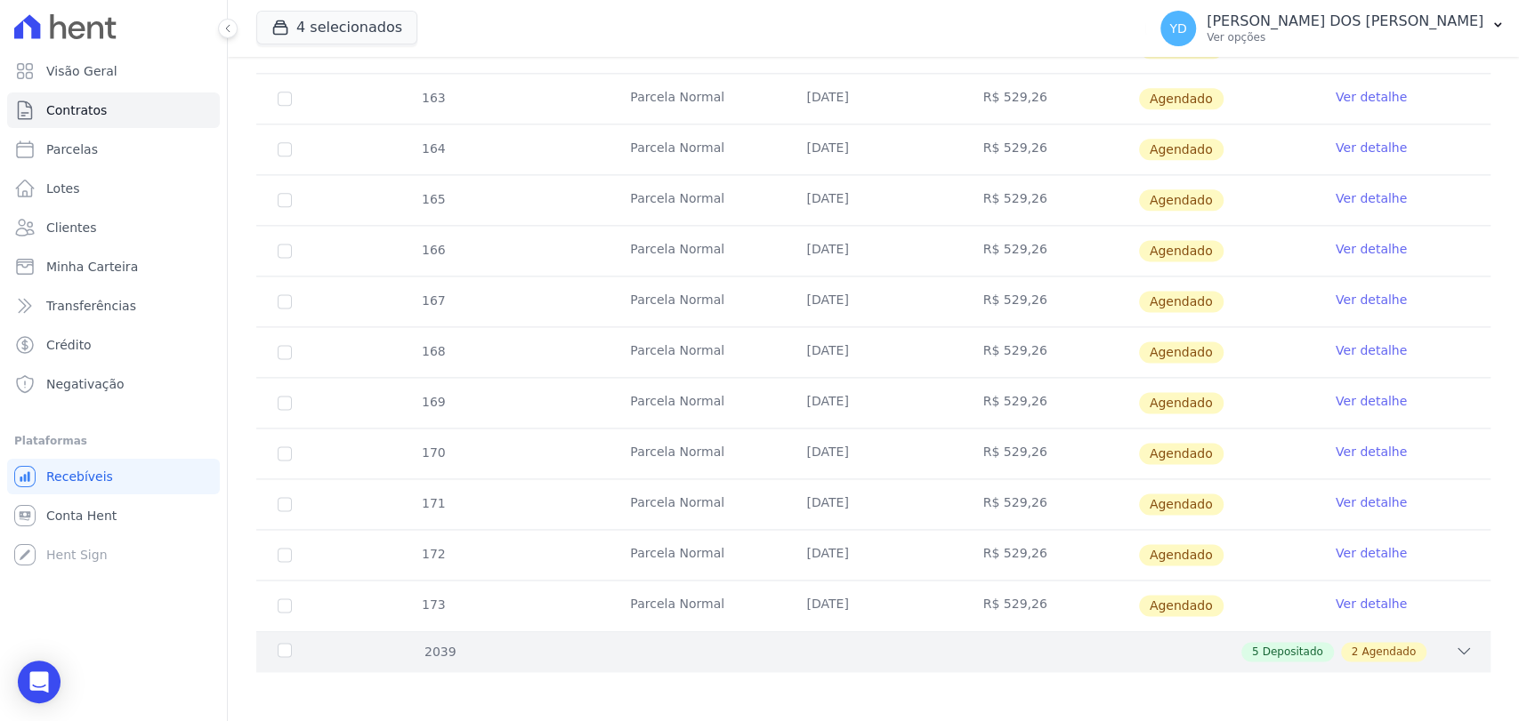
drag, startPoint x: 939, startPoint y: 628, endPoint x: 947, endPoint y: 635, distance: 10.7
click at [939, 629] on div "162 Parcela Normal 25/01/2038 R$ 529,26 Agendado Ver detalhe 163 Parcela Normal…" at bounding box center [873, 327] width 1291 height 622
click at [959, 647] on div "5 Depositado 2 Agendado" at bounding box center [933, 652] width 1077 height 20
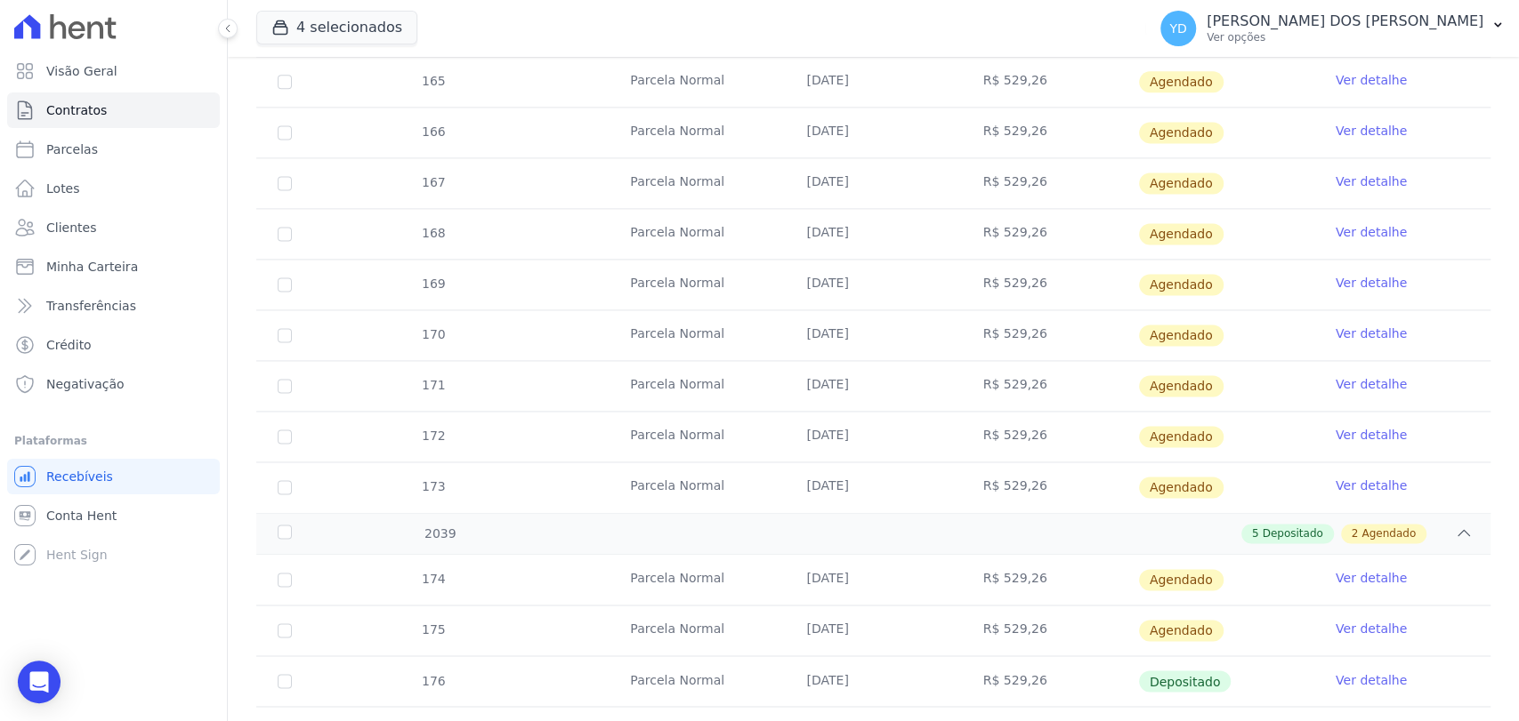
scroll to position [1900, 0]
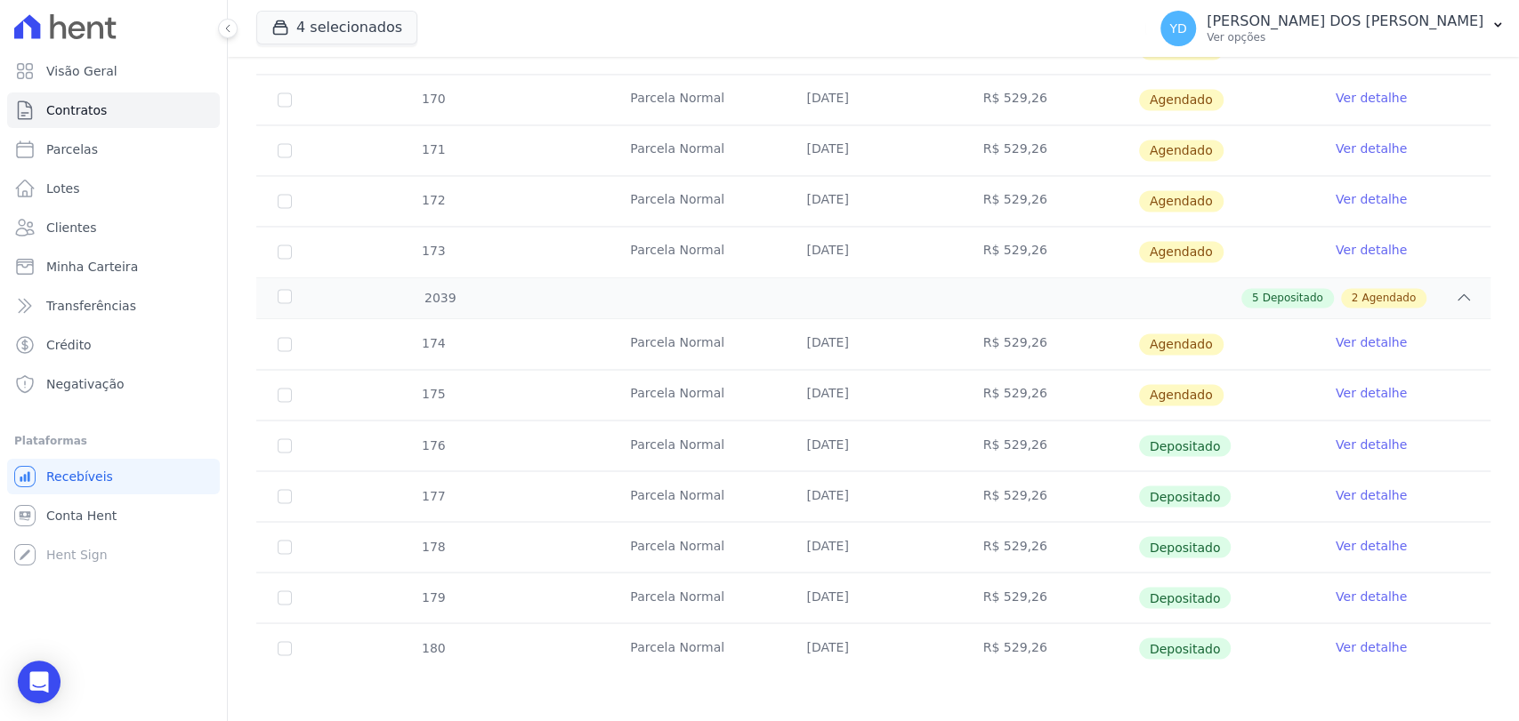
click at [276, 393] on td "175" at bounding box center [284, 395] width 57 height 50
click at [281, 392] on input "checkbox" at bounding box center [285, 395] width 14 height 14
checkbox input "true"
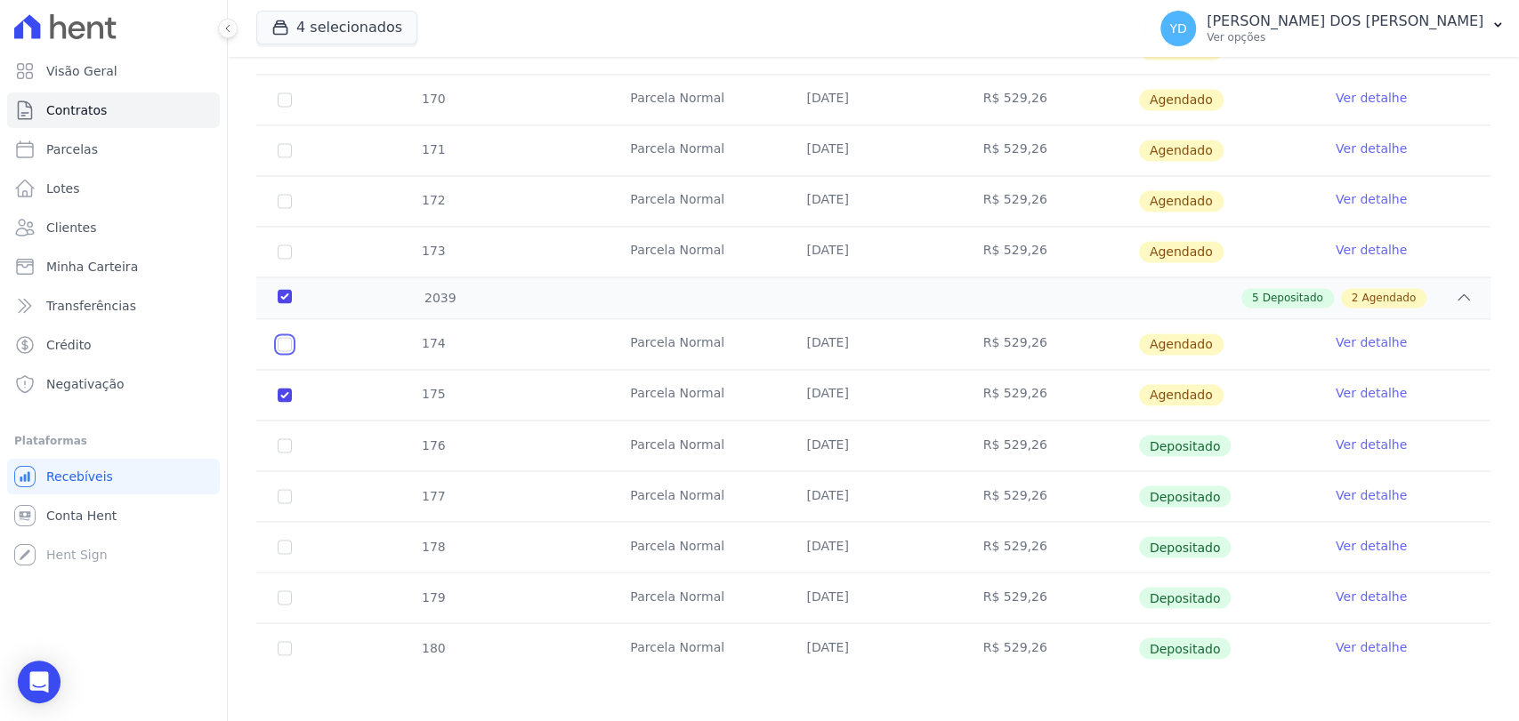
click at [278, 337] on input "checkbox" at bounding box center [285, 344] width 14 height 14
checkbox input "true"
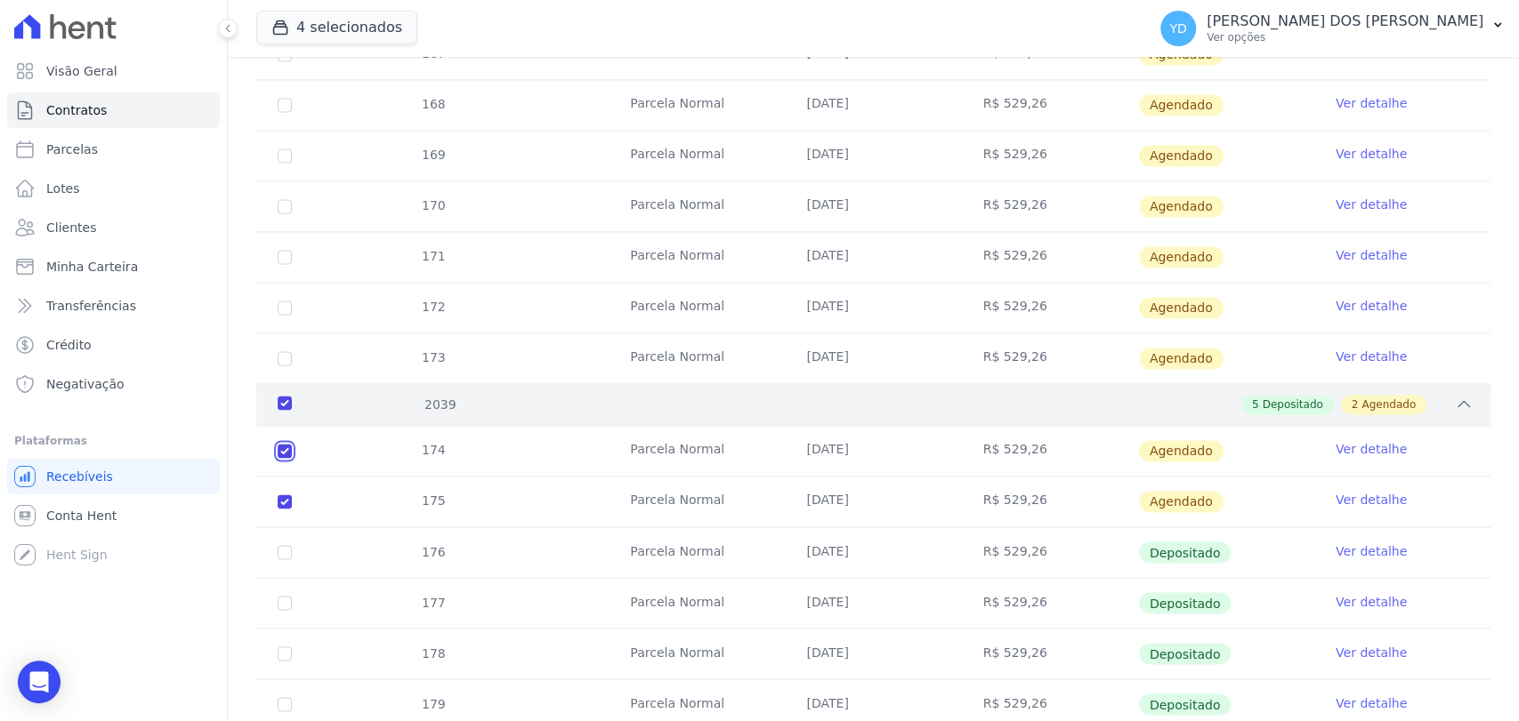
scroll to position [1703, 0]
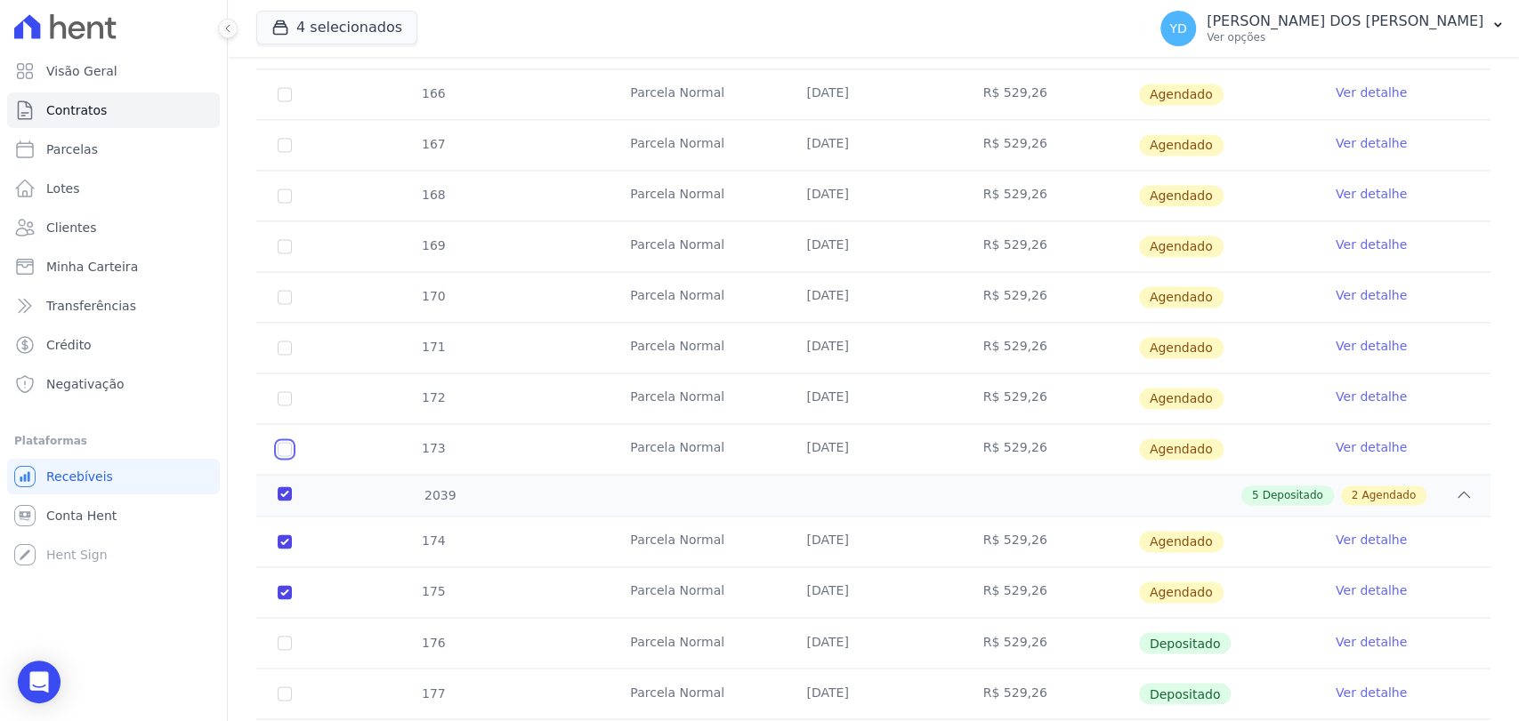
click at [286, 442] on input "checkbox" at bounding box center [285, 449] width 14 height 14
checkbox input "true"
click at [281, 398] on input "checkbox" at bounding box center [285, 398] width 14 height 14
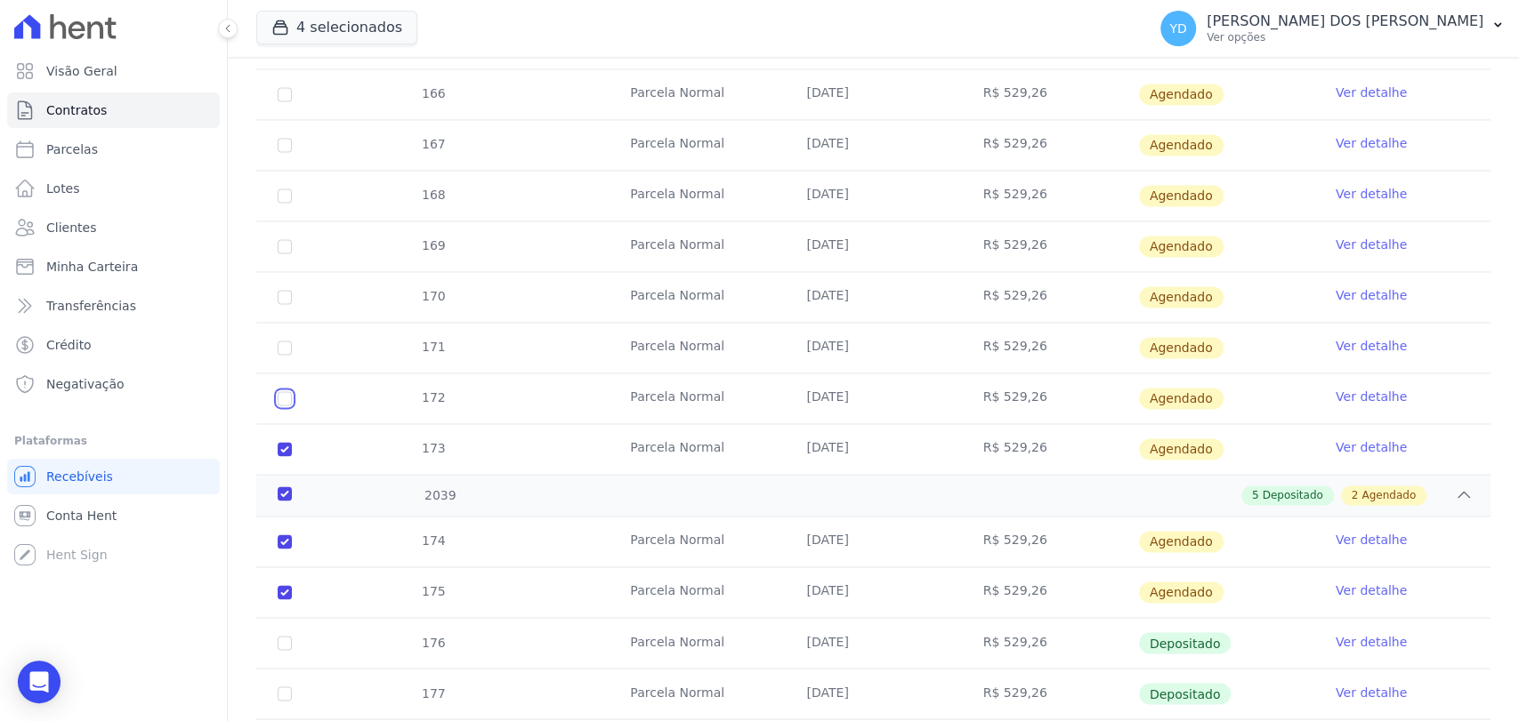
checkbox input "true"
click at [285, 342] on input "checkbox" at bounding box center [285, 348] width 14 height 14
checkbox input "true"
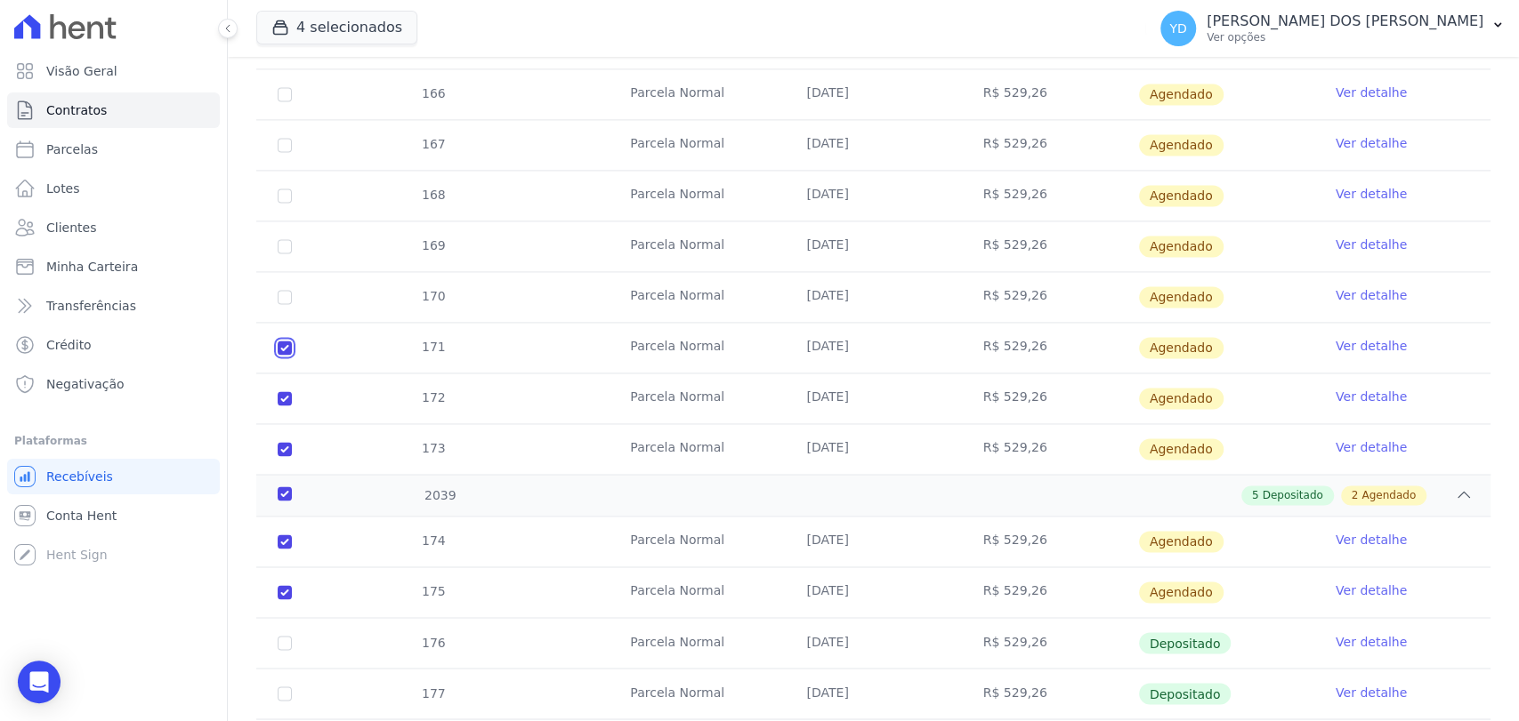
checkbox input "true"
click at [283, 294] on input "checkbox" at bounding box center [285, 297] width 14 height 14
checkbox input "true"
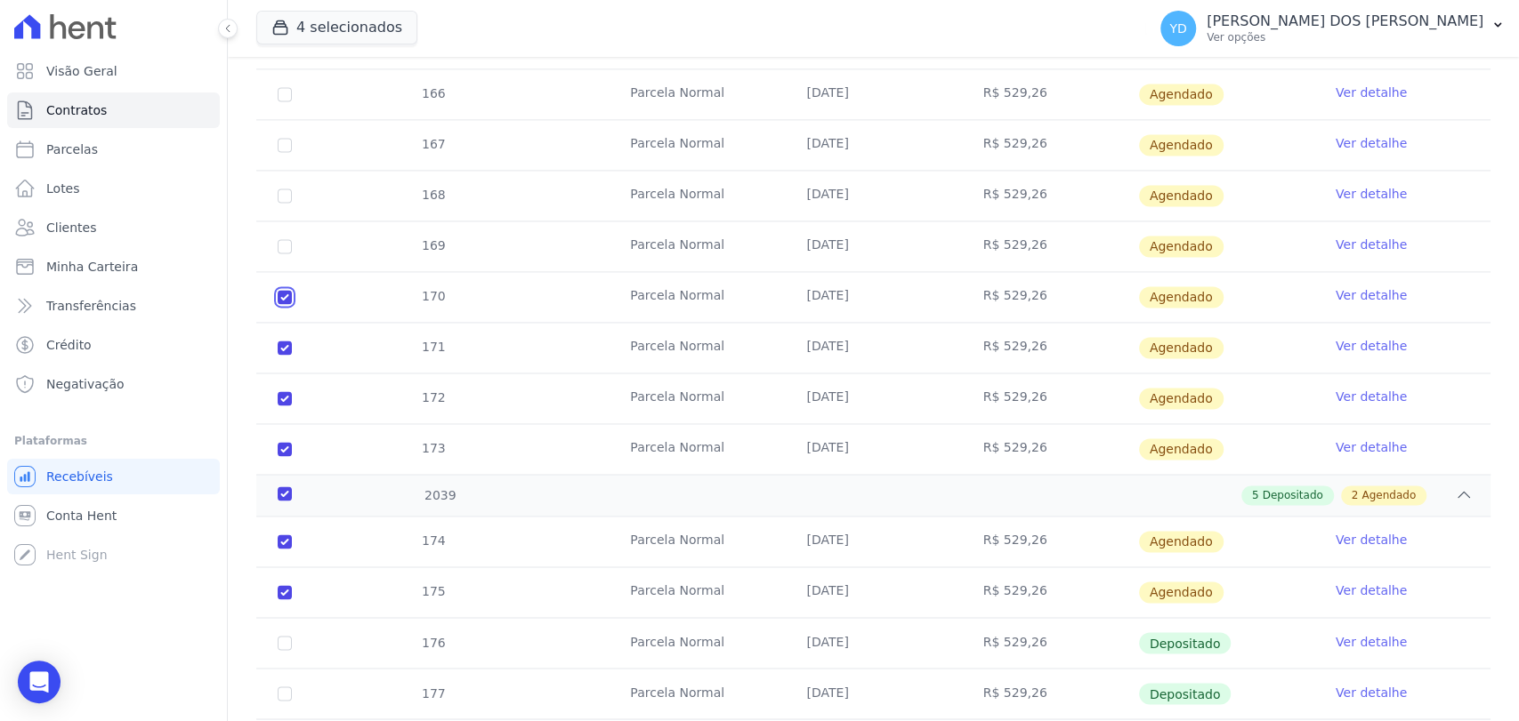
checkbox input "true"
click at [287, 249] on td "169" at bounding box center [284, 247] width 57 height 50
click at [284, 239] on input "checkbox" at bounding box center [285, 246] width 14 height 14
checkbox input "true"
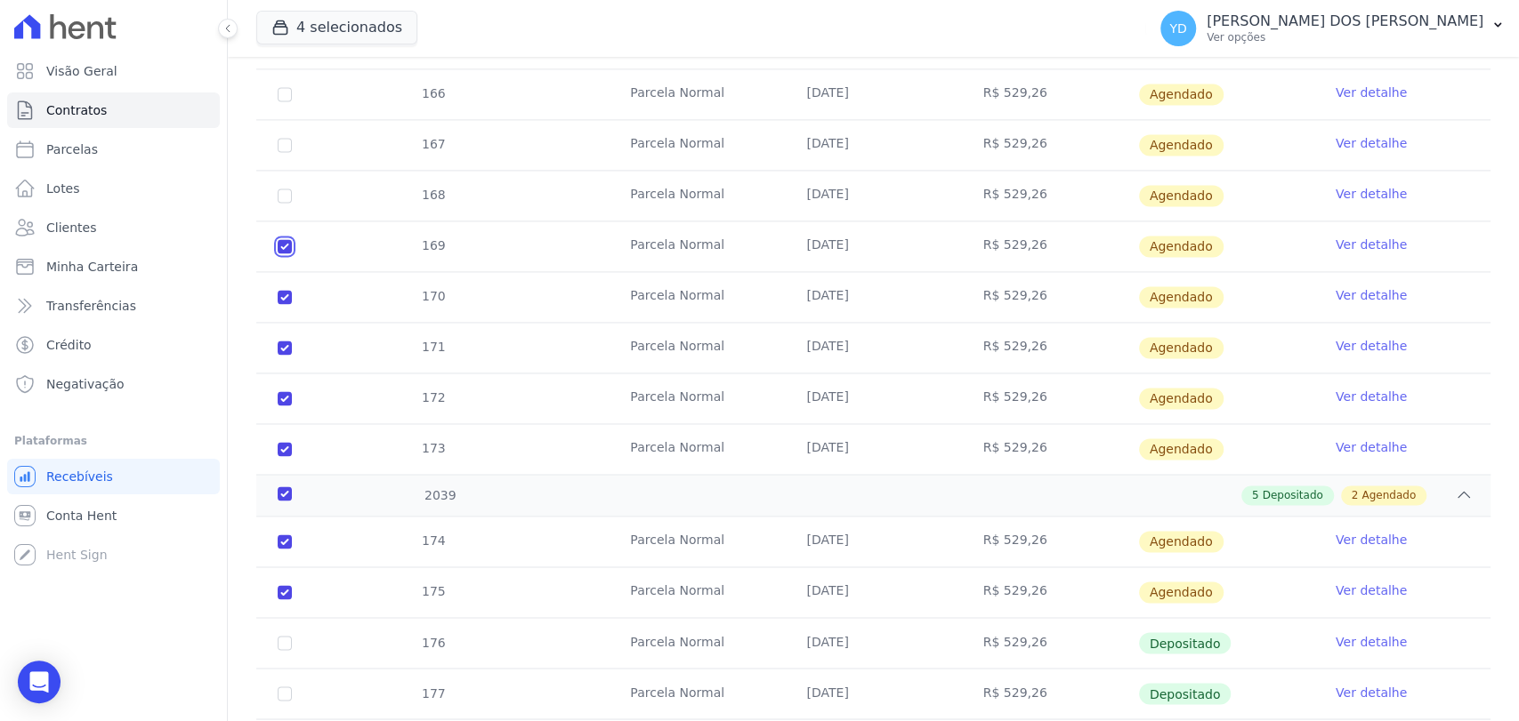
checkbox input "true"
click at [285, 195] on input "checkbox" at bounding box center [285, 196] width 14 height 14
checkbox input "true"
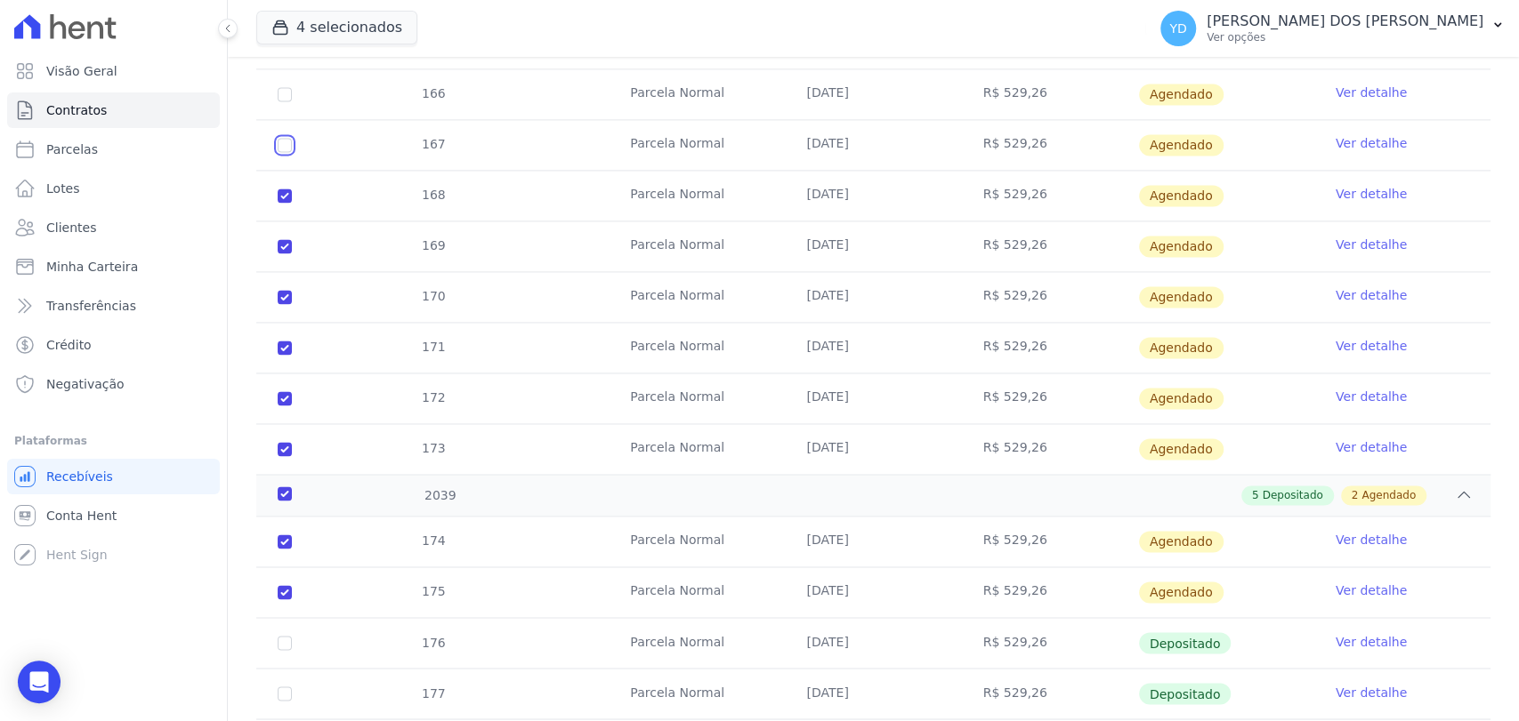
click at [285, 140] on input "checkbox" at bounding box center [285, 145] width 14 height 14
checkbox input "true"
click at [282, 87] on input "checkbox" at bounding box center [285, 94] width 14 height 14
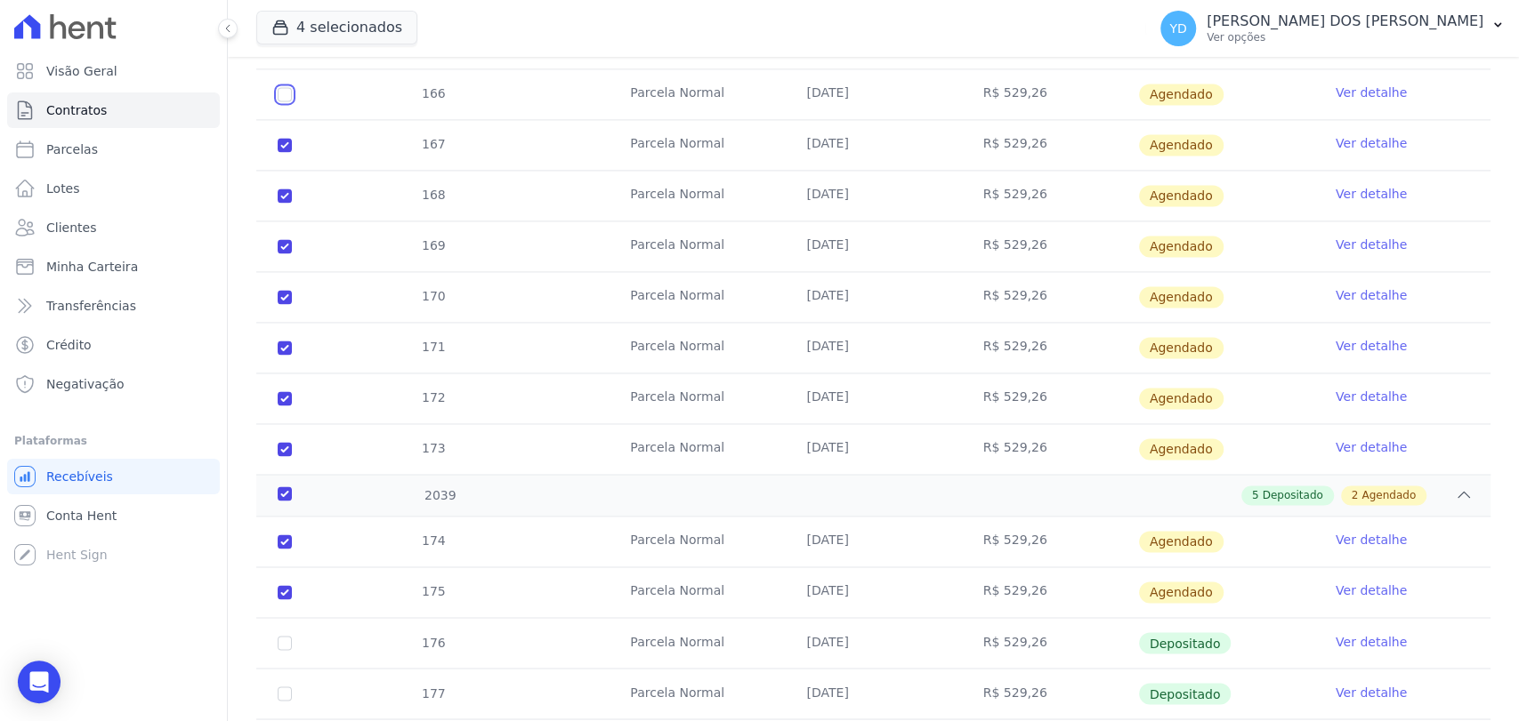
checkbox input "true"
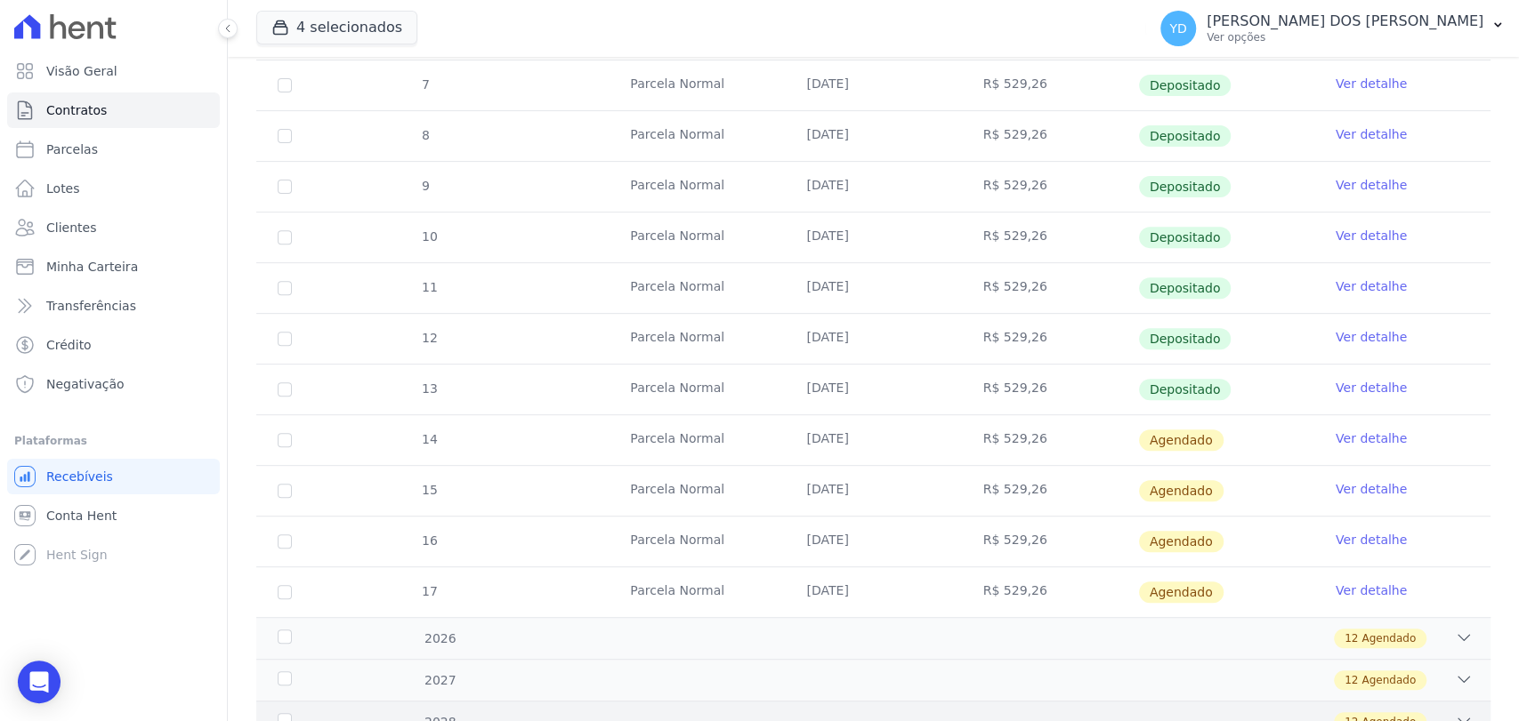
scroll to position [0, 0]
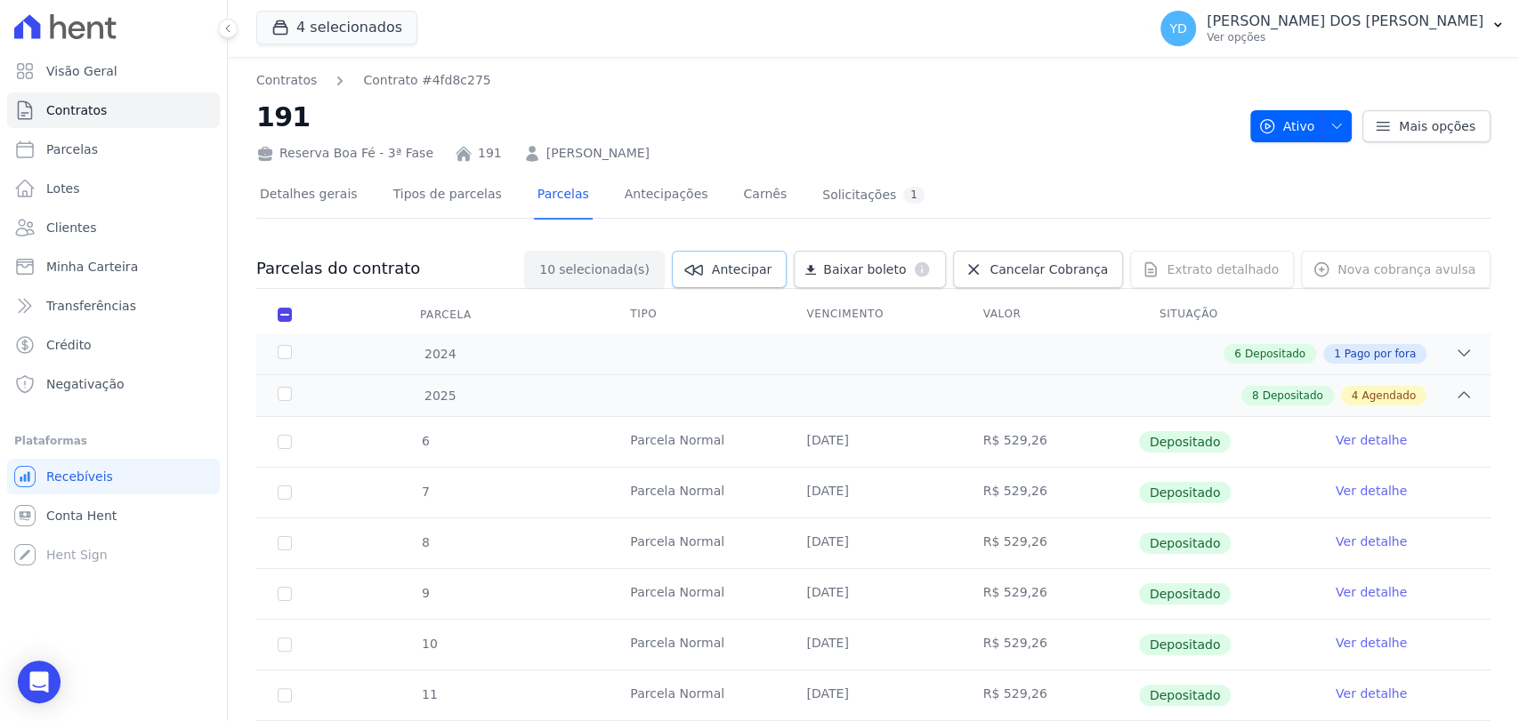
click at [751, 282] on link "Antecipar" at bounding box center [729, 269] width 115 height 37
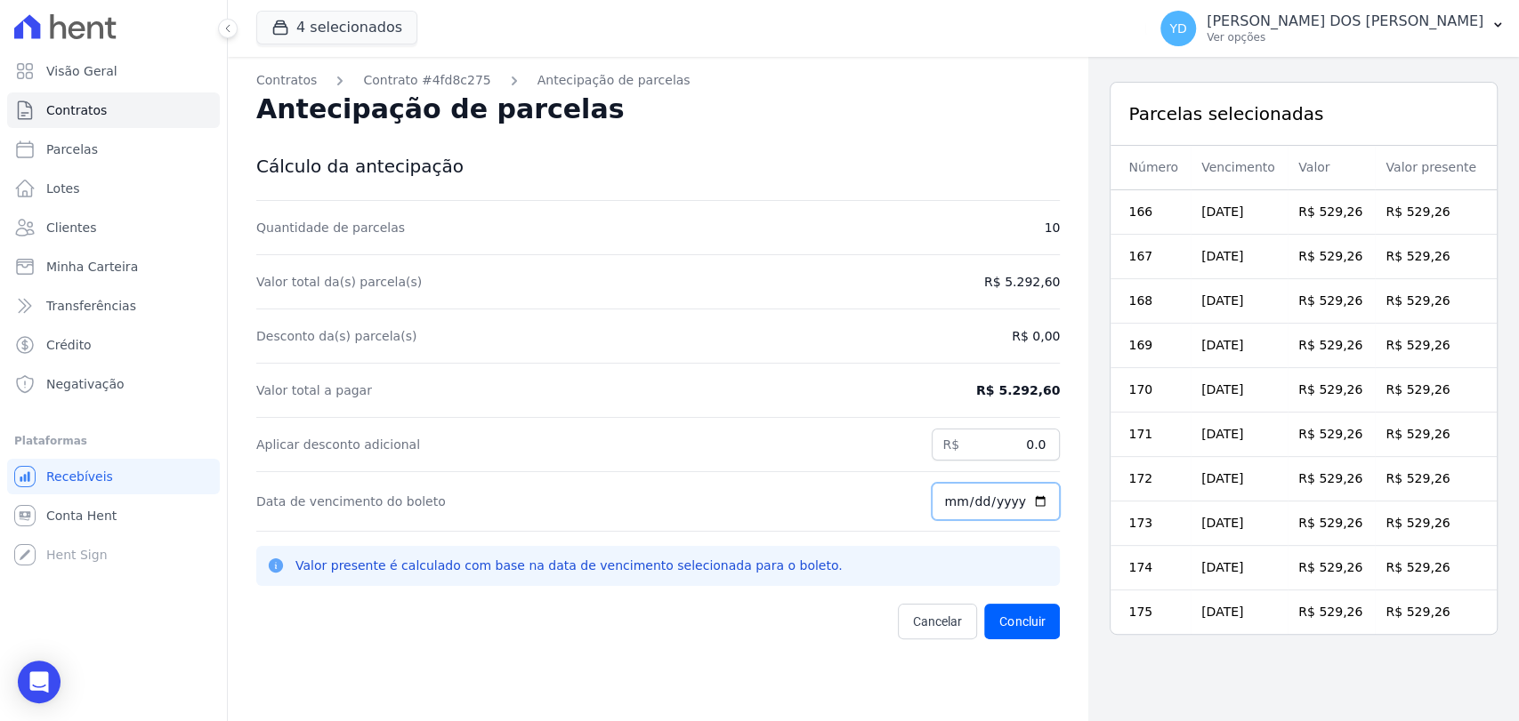
click at [949, 496] on input "2025-08-26" at bounding box center [995, 501] width 128 height 37
type input "2025-08-06"
type input "2025-09-06"
click at [996, 439] on input "0.0" at bounding box center [995, 445] width 128 height 32
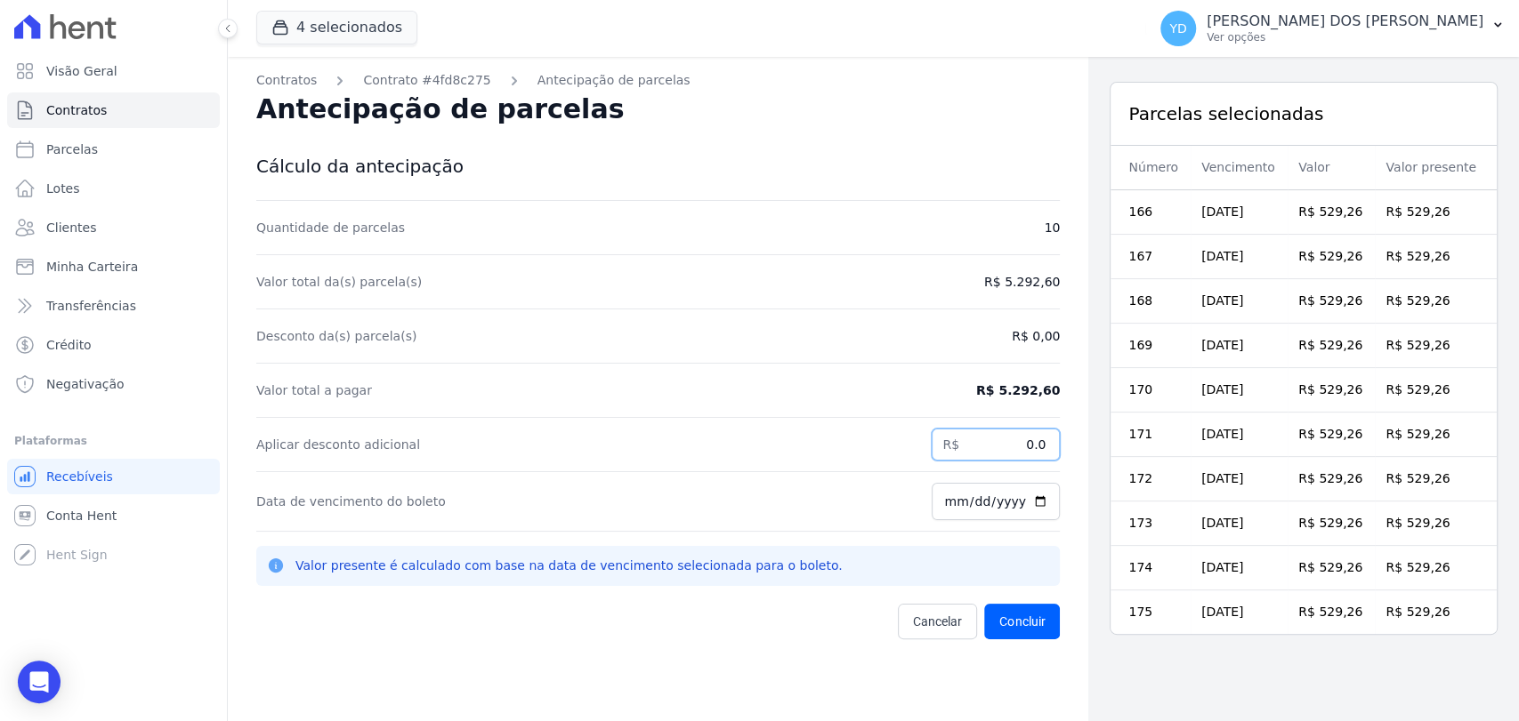
click at [996, 439] on input "0.0" at bounding box center [995, 445] width 128 height 32
click at [961, 446] on input "0.0" at bounding box center [995, 445] width 128 height 32
click at [911, 346] on div "Desconto da(s) parcela(s) R$ 0,00" at bounding box center [657, 337] width 803 height 54
click at [851, 326] on div "Desconto da(s) parcela(s) R$ 0,00" at bounding box center [657, 337] width 803 height 54
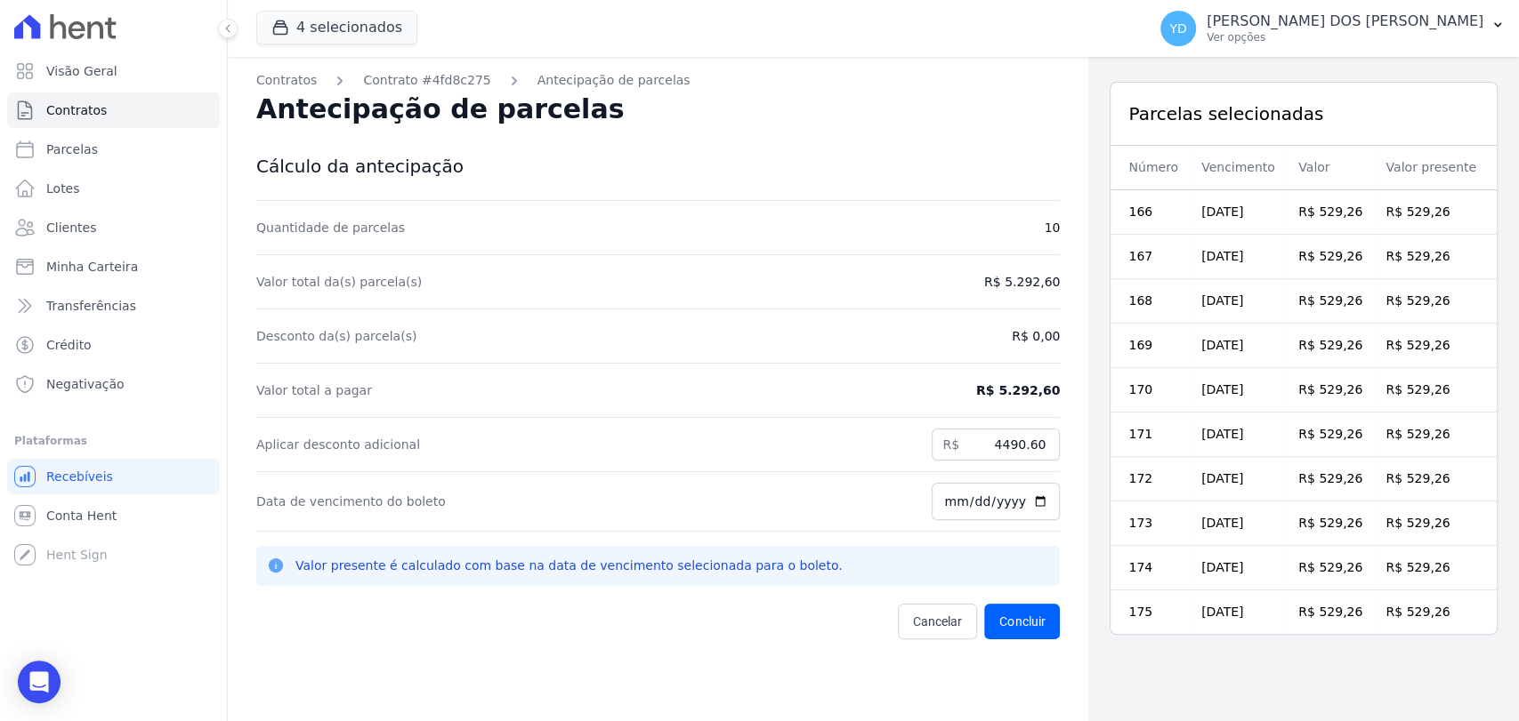
click at [926, 366] on div "Valor total a pagar R$ 5.292,60" at bounding box center [657, 391] width 803 height 54
click at [896, 378] on div "Valor total a pagar R$ 5.292,60" at bounding box center [657, 391] width 803 height 54
click at [948, 447] on input "4490.60" at bounding box center [995, 445] width 128 height 32
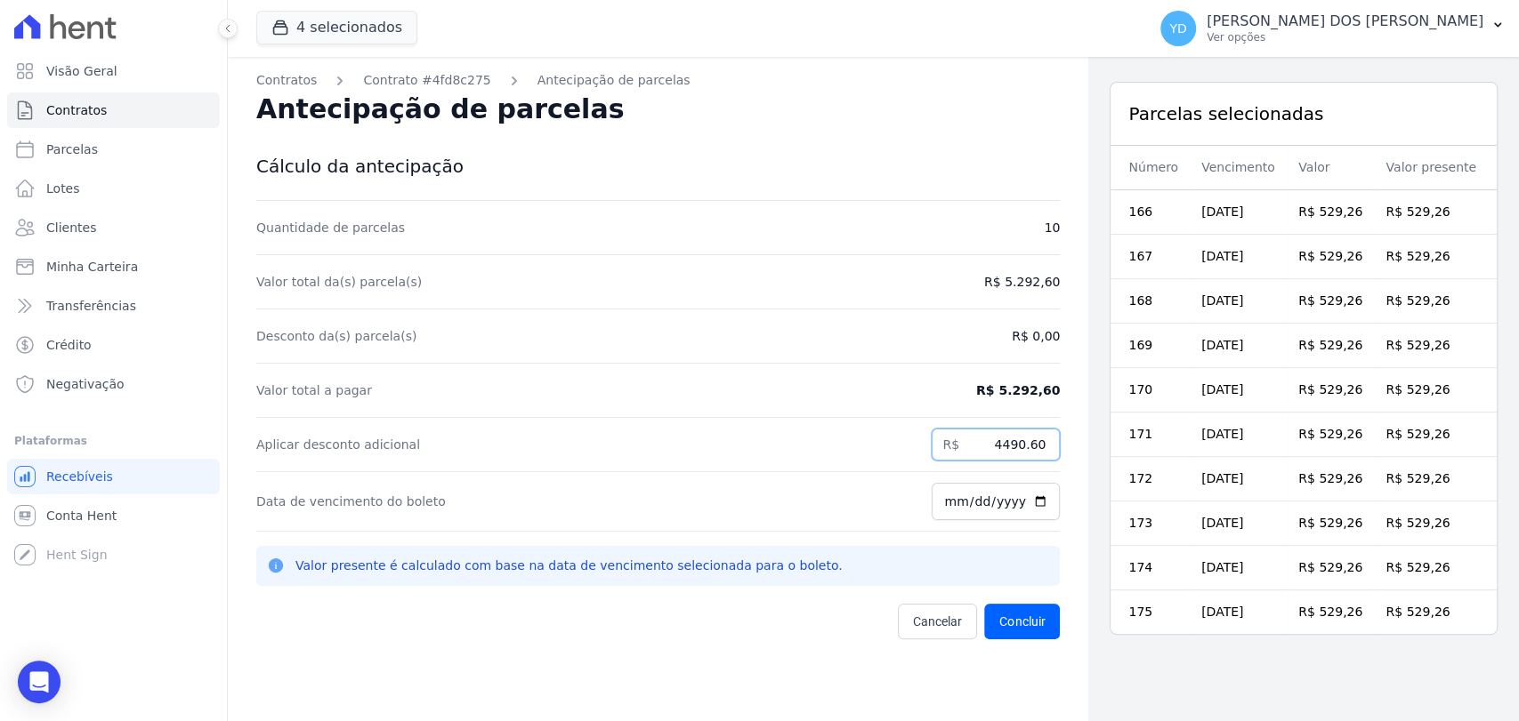
click at [948, 447] on input "4490.60" at bounding box center [995, 445] width 128 height 32
type input "4490.60"
click at [925, 375] on div "Valor total a pagar R$ 5.292,60" at bounding box center [657, 391] width 803 height 54
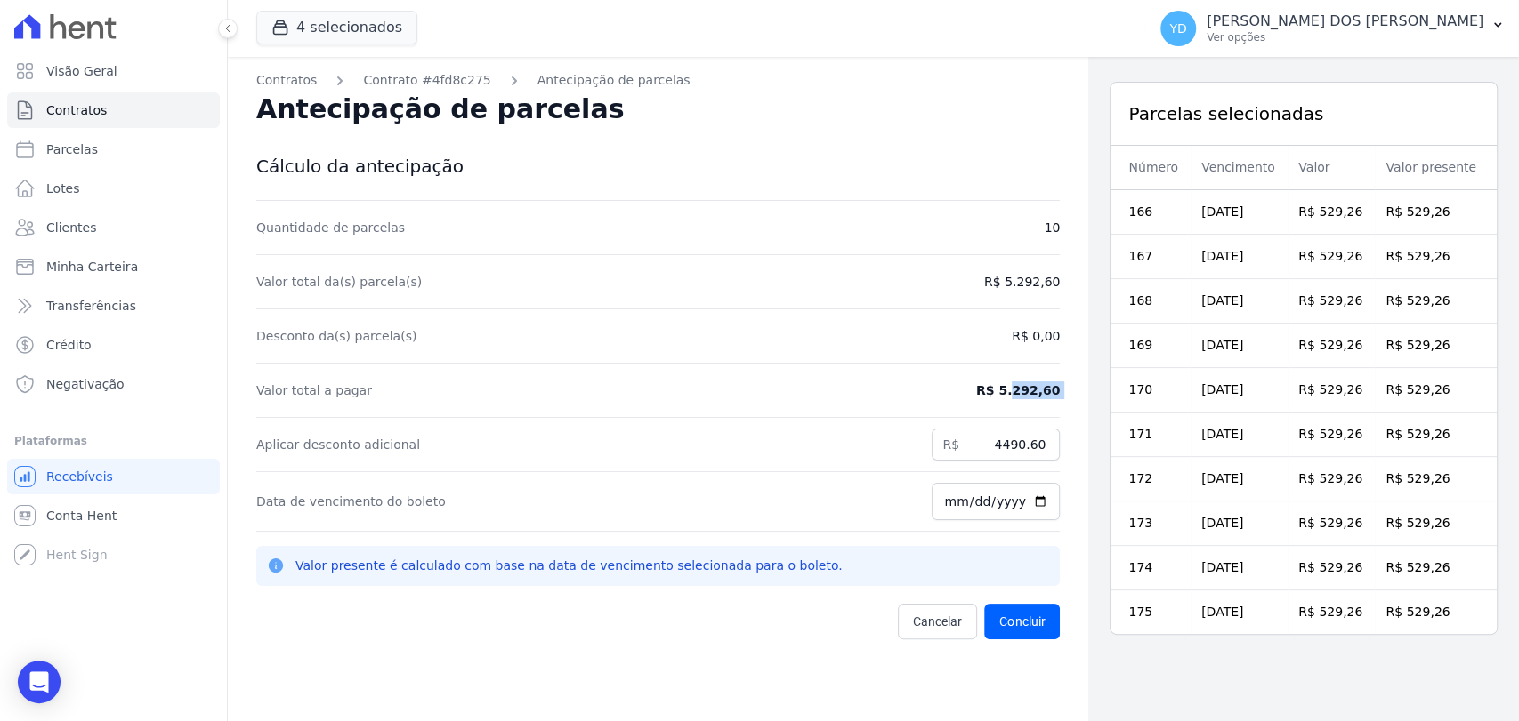
click at [925, 375] on div "Valor total a pagar R$ 5.292,60" at bounding box center [657, 391] width 803 height 54
click at [609, 372] on div "Valor total a pagar R$ 5.292,60" at bounding box center [657, 391] width 803 height 54
click at [1014, 341] on dd "R$ 0,00" at bounding box center [1035, 336] width 48 height 18
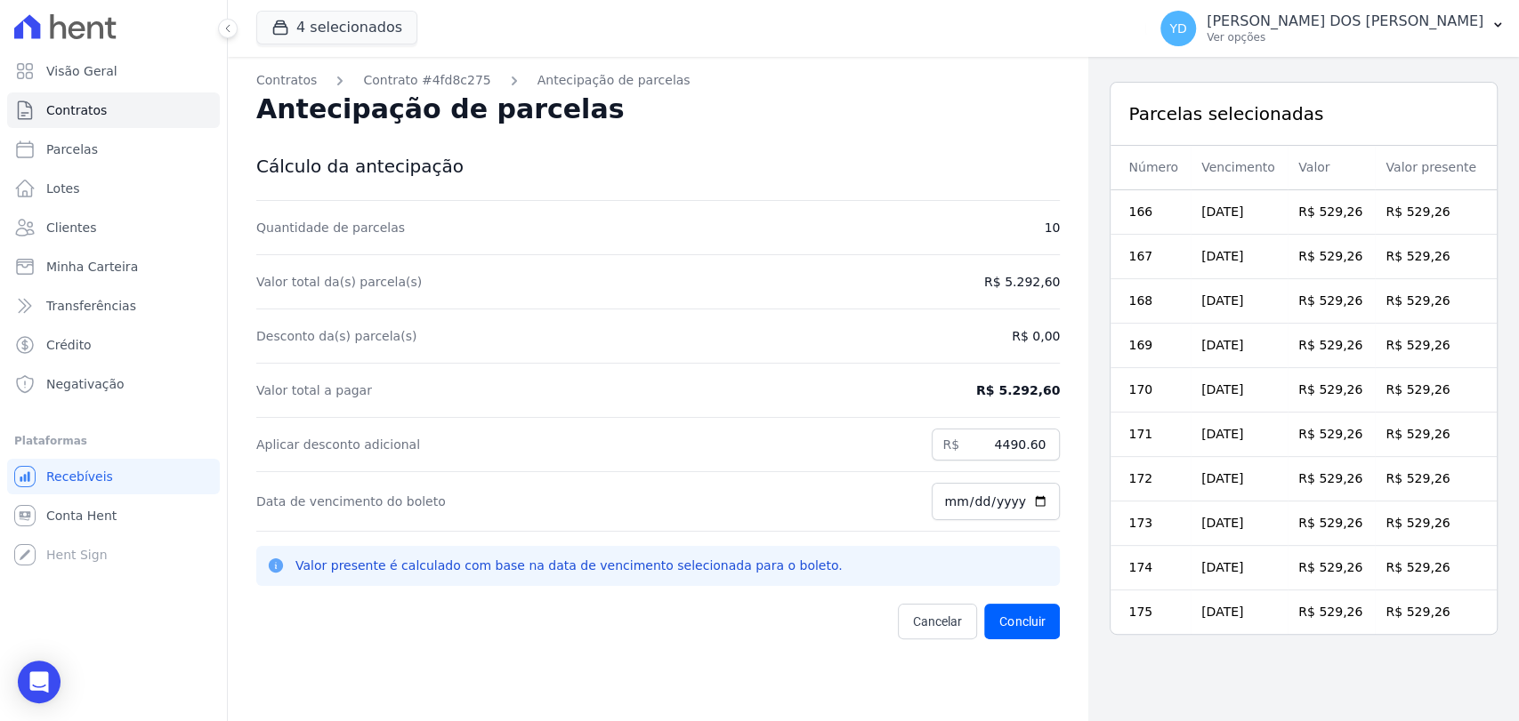
click at [984, 350] on div "Desconto da(s) parcela(s) R$ 0,00" at bounding box center [657, 337] width 803 height 54
click at [1013, 633] on button "Concluir" at bounding box center [1022, 622] width 76 height 36
click at [279, 567] on icon at bounding box center [276, 566] width 14 height 14
click at [931, 432] on div "R$" at bounding box center [945, 445] width 28 height 32
click at [859, 408] on div "Valor total a pagar R$ 5.292,60" at bounding box center [657, 391] width 803 height 54
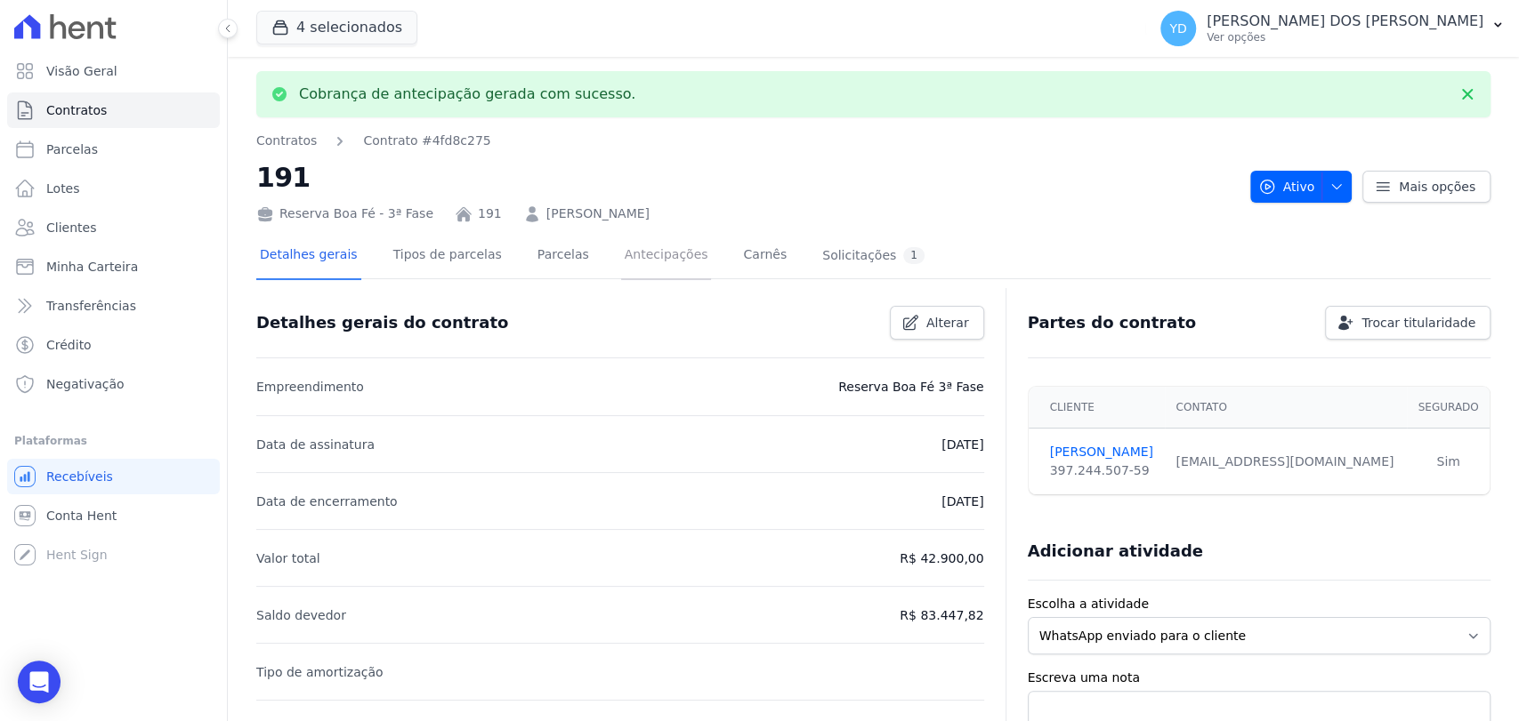
click at [627, 270] on link "Antecipações" at bounding box center [666, 256] width 91 height 47
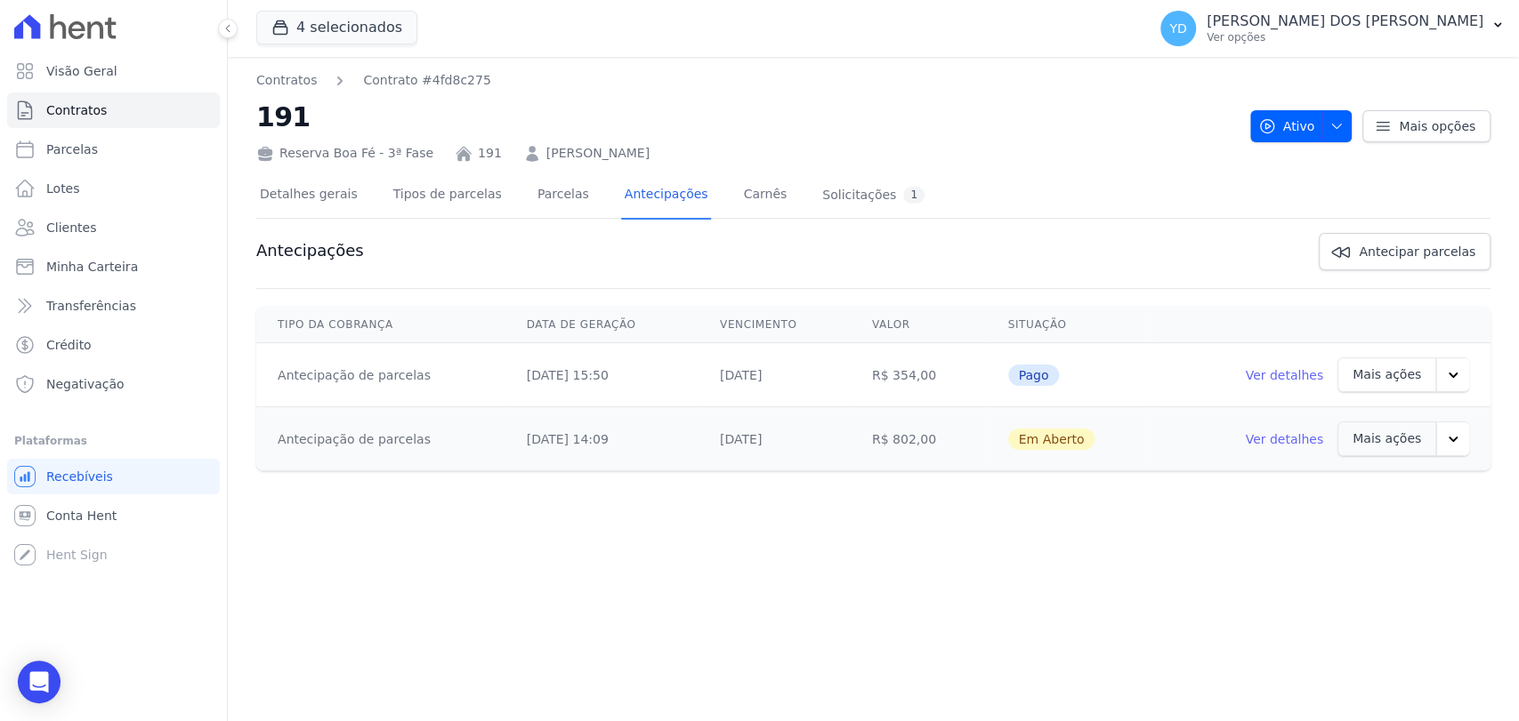
click at [1298, 438] on link "Ver detalhes" at bounding box center [1284, 440] width 78 height 18
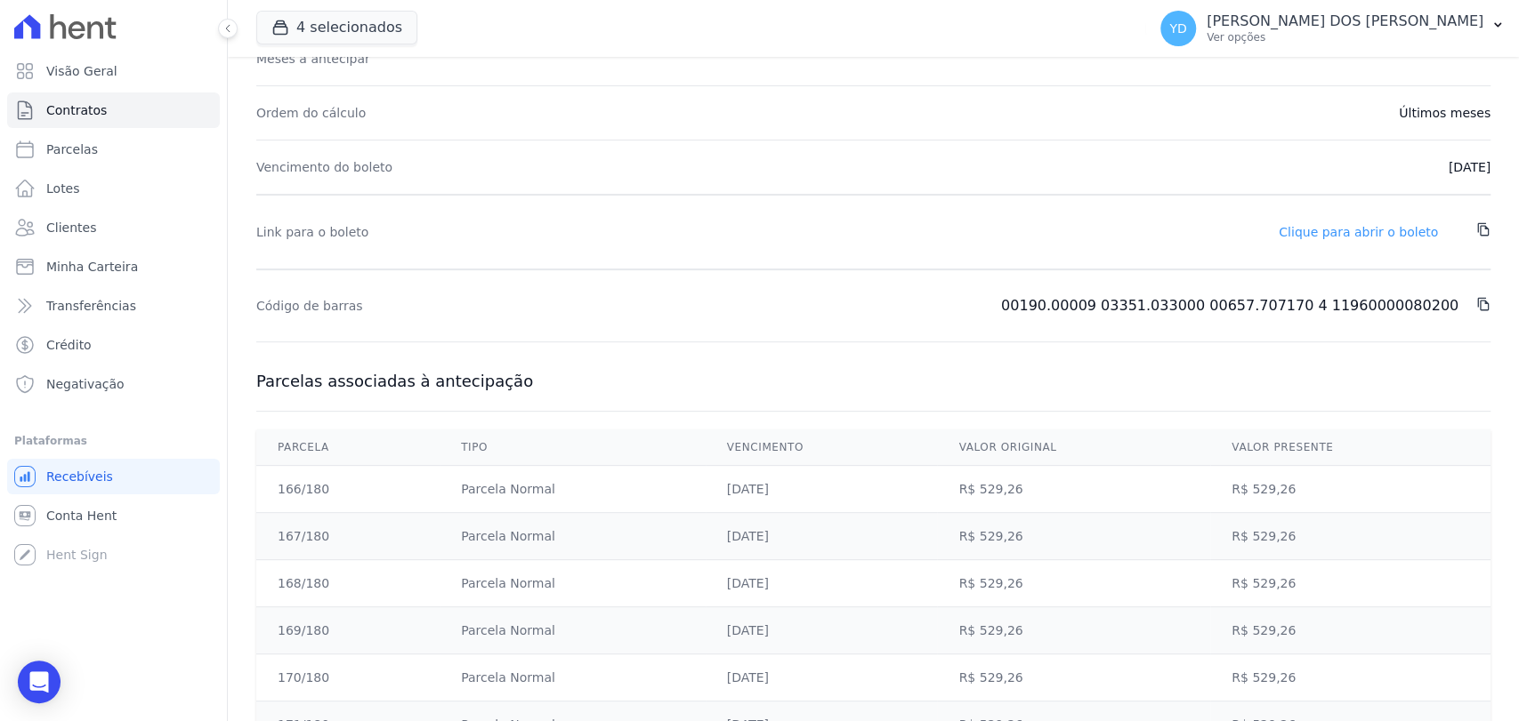
scroll to position [296, 0]
click at [1396, 226] on link "Clique para abrir o boleto" at bounding box center [1357, 233] width 159 height 14
